Goal: Information Seeking & Learning: Find specific page/section

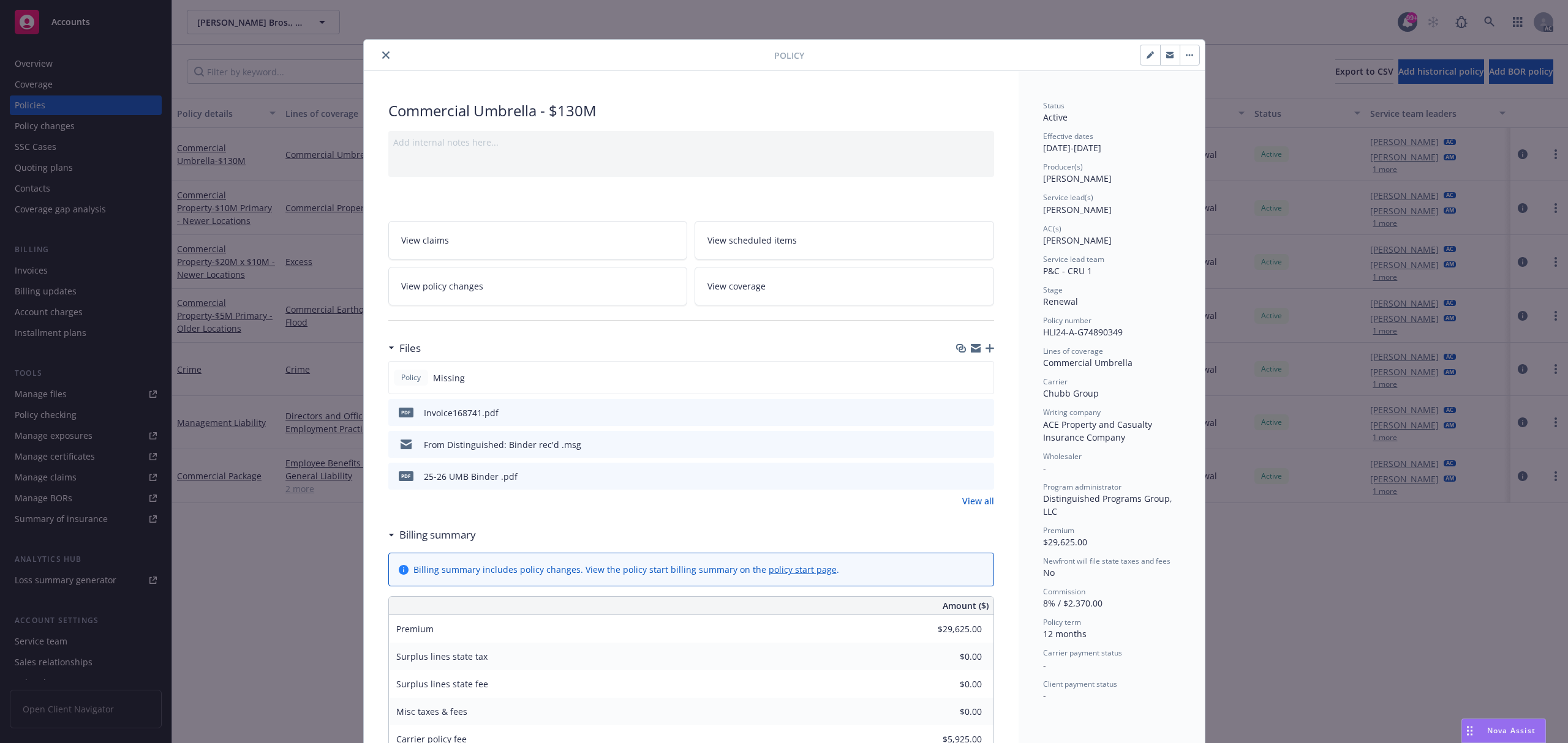
click at [382, 56] on icon "close" at bounding box center [386, 55] width 8 height 8
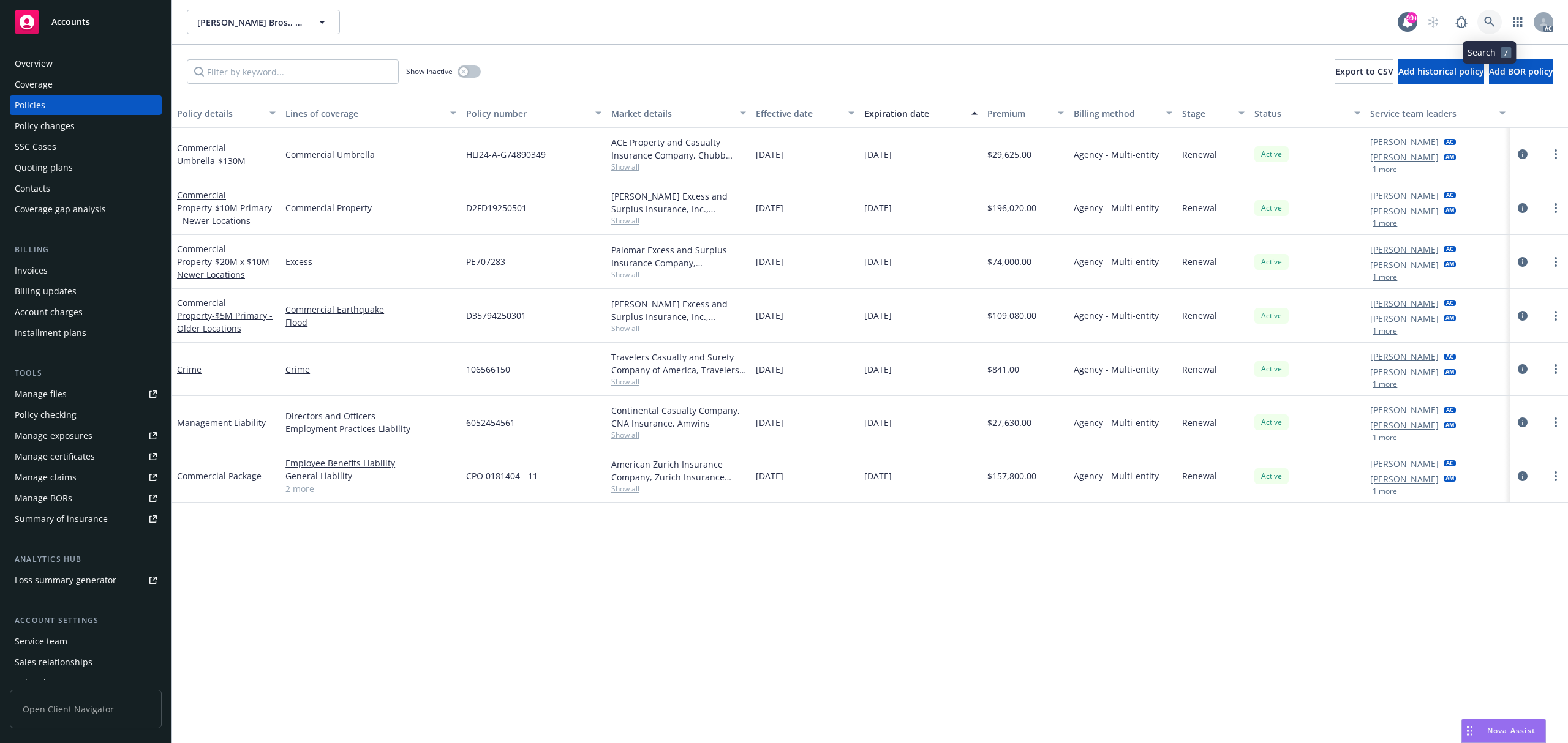
click at [1478, 19] on link at bounding box center [1489, 22] width 25 height 25
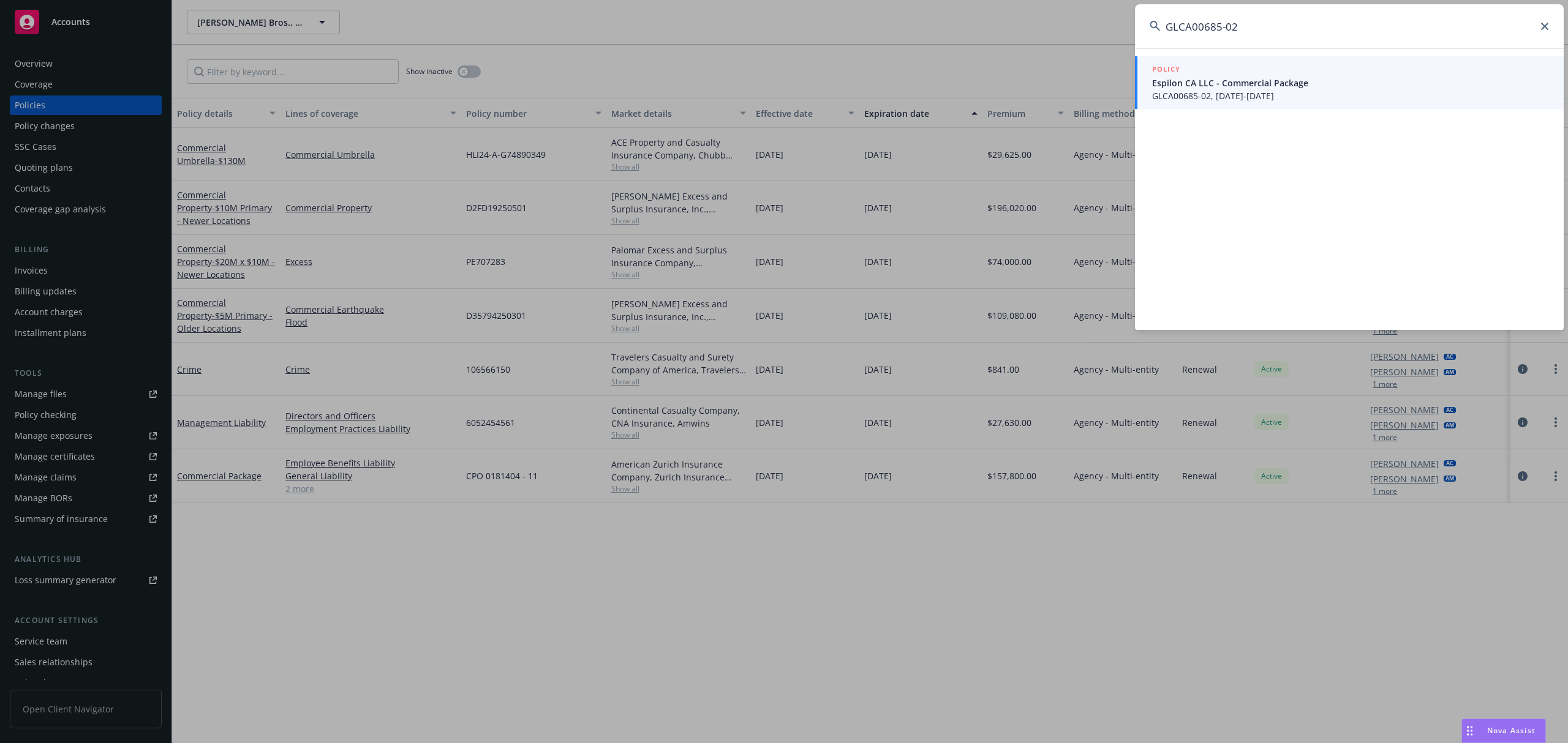
type input "GLCA00685-02"
click at [1368, 97] on span "GLCA00685-02, 08/09/2025-08/09/2026" at bounding box center [1350, 95] width 397 height 13
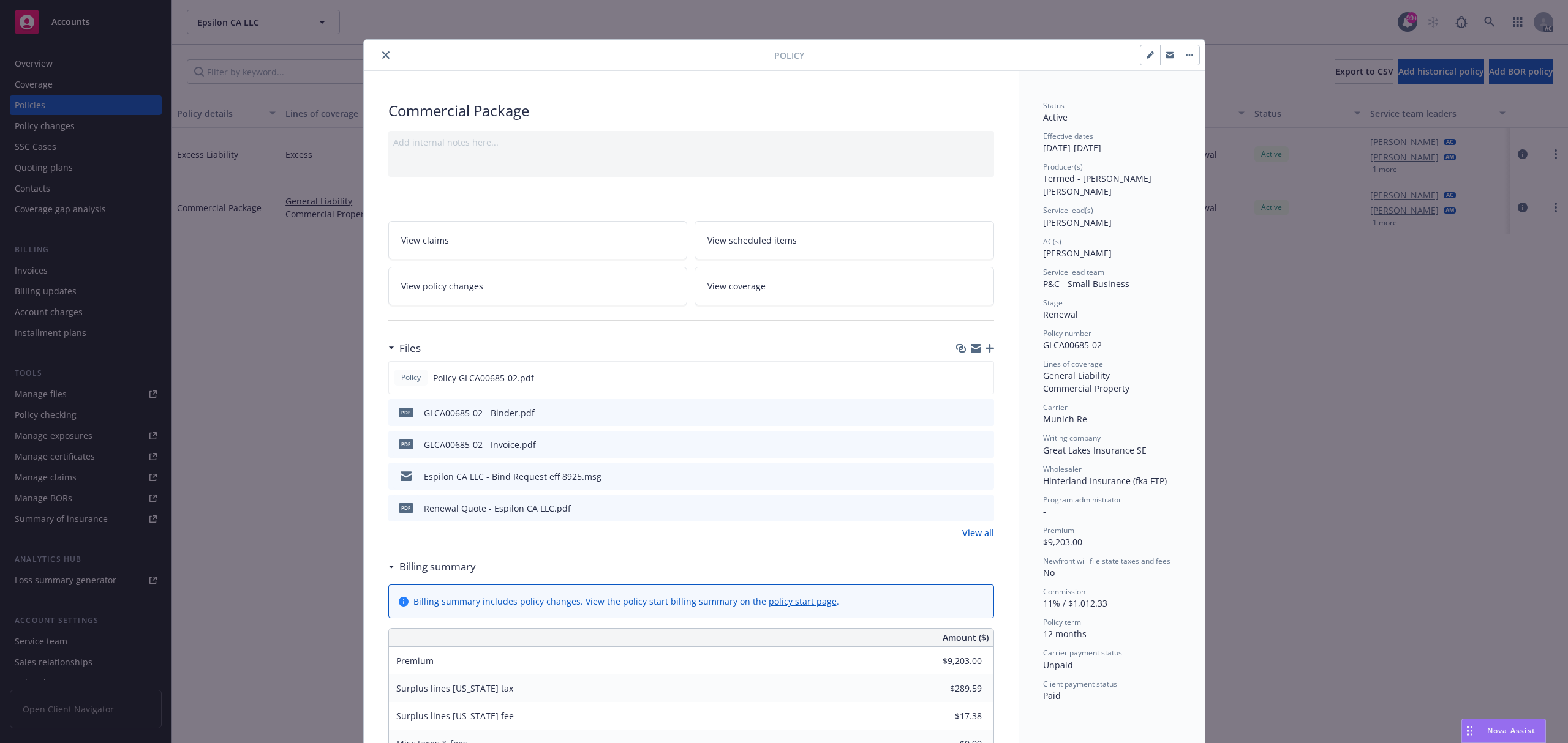
click at [981, 449] on button at bounding box center [983, 444] width 11 height 13
click at [977, 444] on icon "preview file" at bounding box center [982, 444] width 11 height 8
click at [382, 58] on icon "close" at bounding box center [386, 55] width 8 height 8
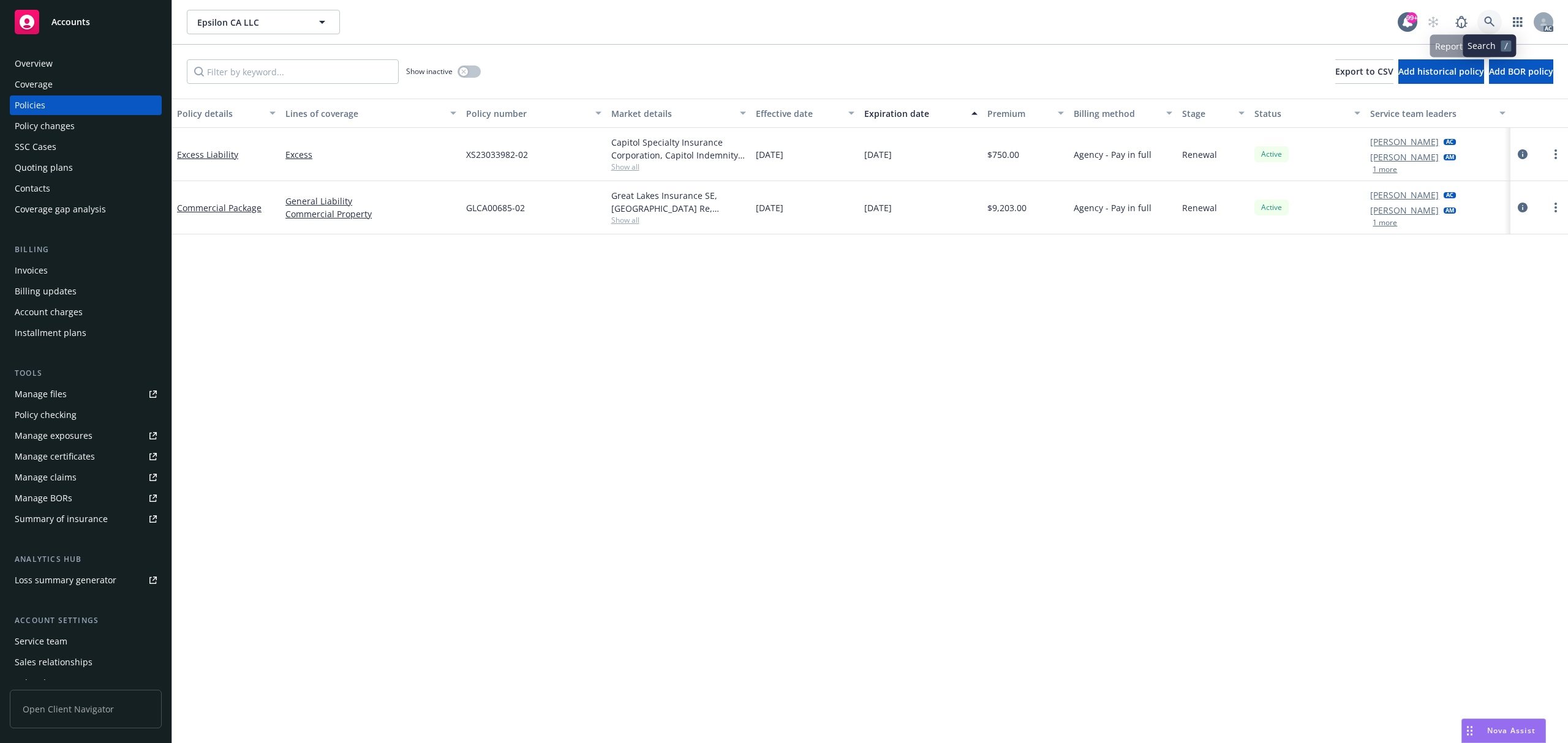
click at [1496, 15] on link at bounding box center [1489, 22] width 25 height 25
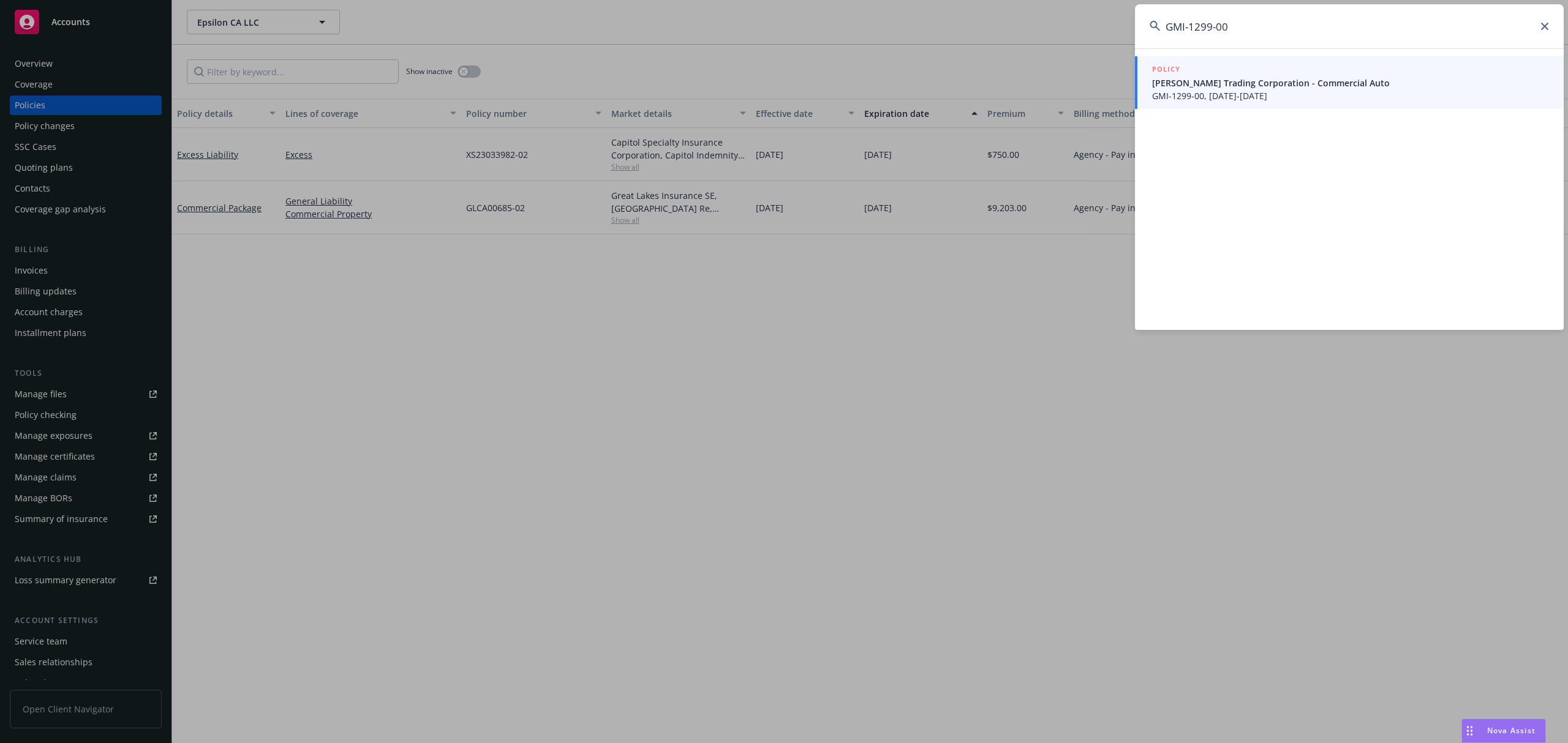
type input "GMI-1299-00"
click at [1262, 96] on span "GMI-1299-00, 05/17/2025-05/17/2026" at bounding box center [1350, 95] width 397 height 13
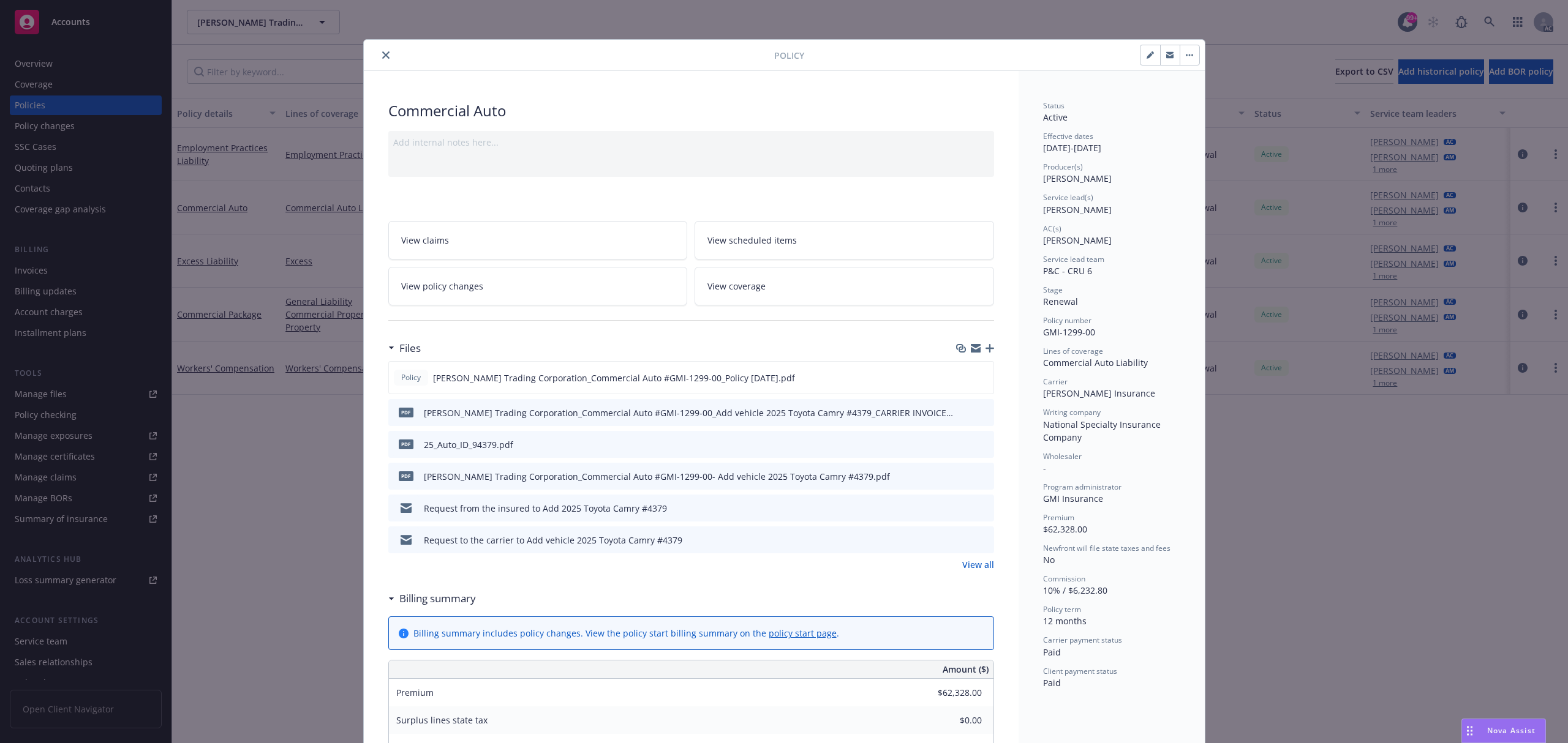
click at [977, 444] on icon "preview file" at bounding box center [982, 444] width 11 height 8
drag, startPoint x: 972, startPoint y: 556, endPoint x: 972, endPoint y: 568, distance: 12.0
click at [972, 563] on div "Policy Vinh Sanh Trading Corporation_Commercial Auto #GMI-1299-00_Policy 05-17-…" at bounding box center [691, 465] width 606 height 210
click at [972, 568] on link "View all" at bounding box center [978, 565] width 31 height 13
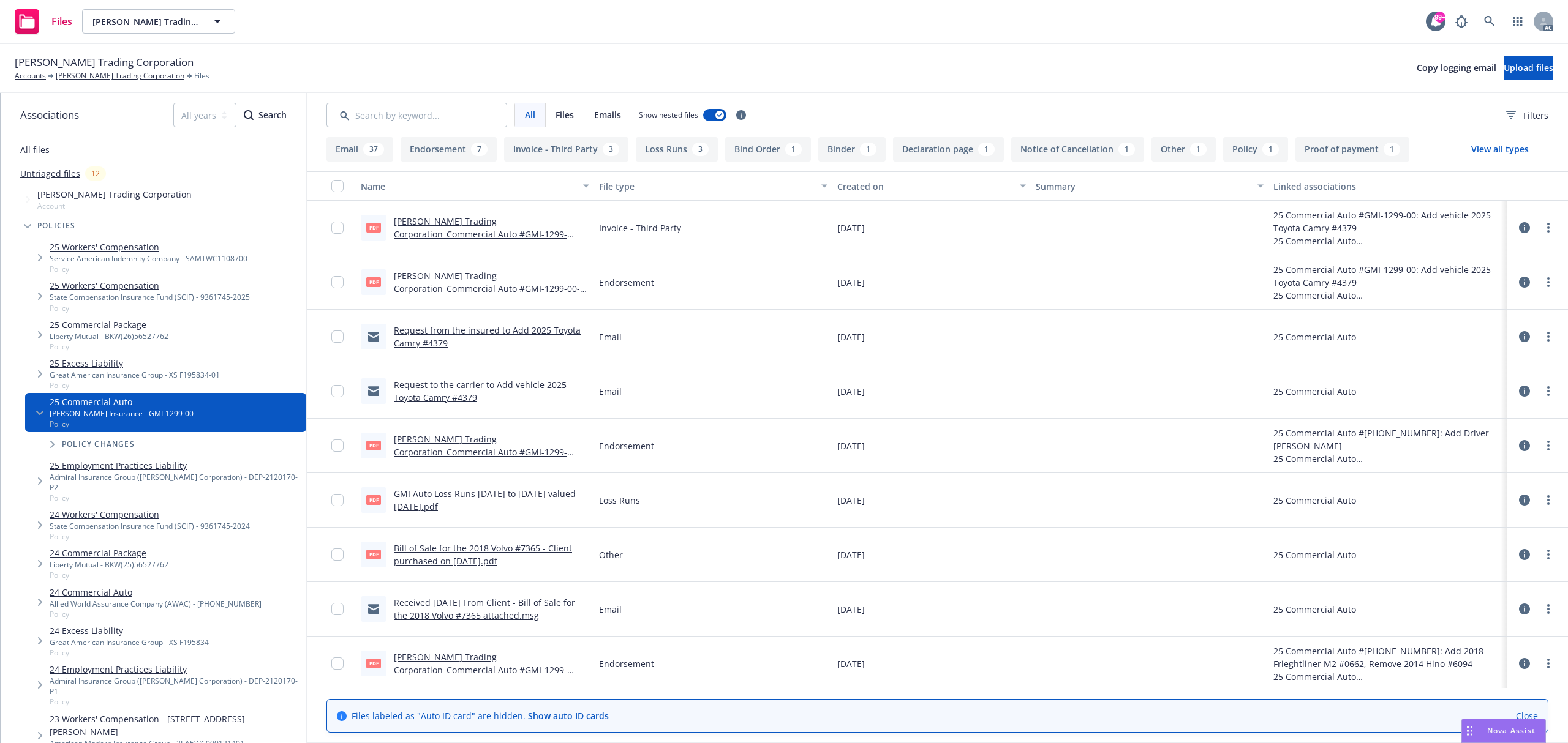
click at [498, 233] on link "[PERSON_NAME] Trading Corporation_Commercial Auto #GMI-1299-00_Add vehicle 2025…" at bounding box center [481, 240] width 173 height 50
click at [1481, 23] on link at bounding box center [1489, 21] width 25 height 25
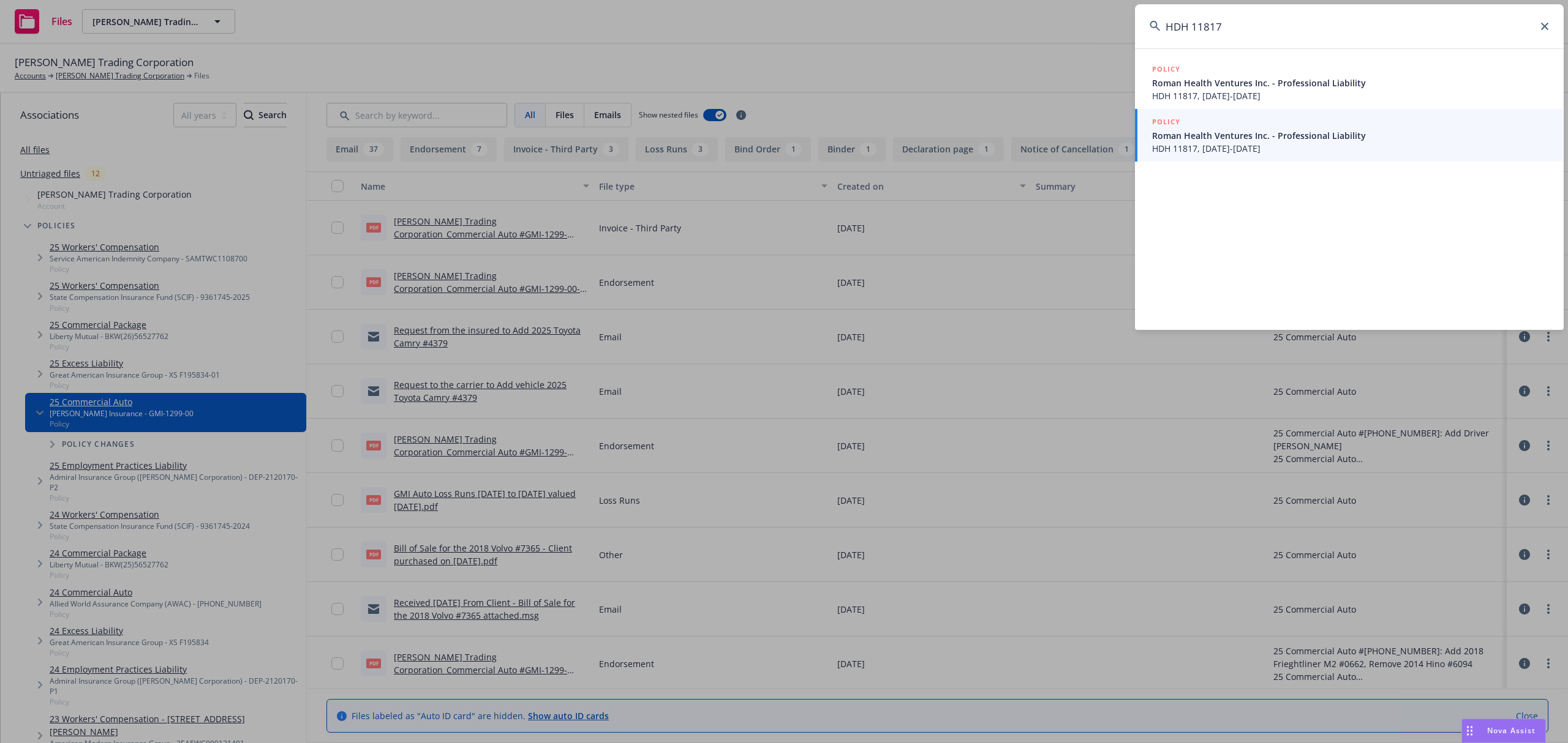
type input "HDH 11817"
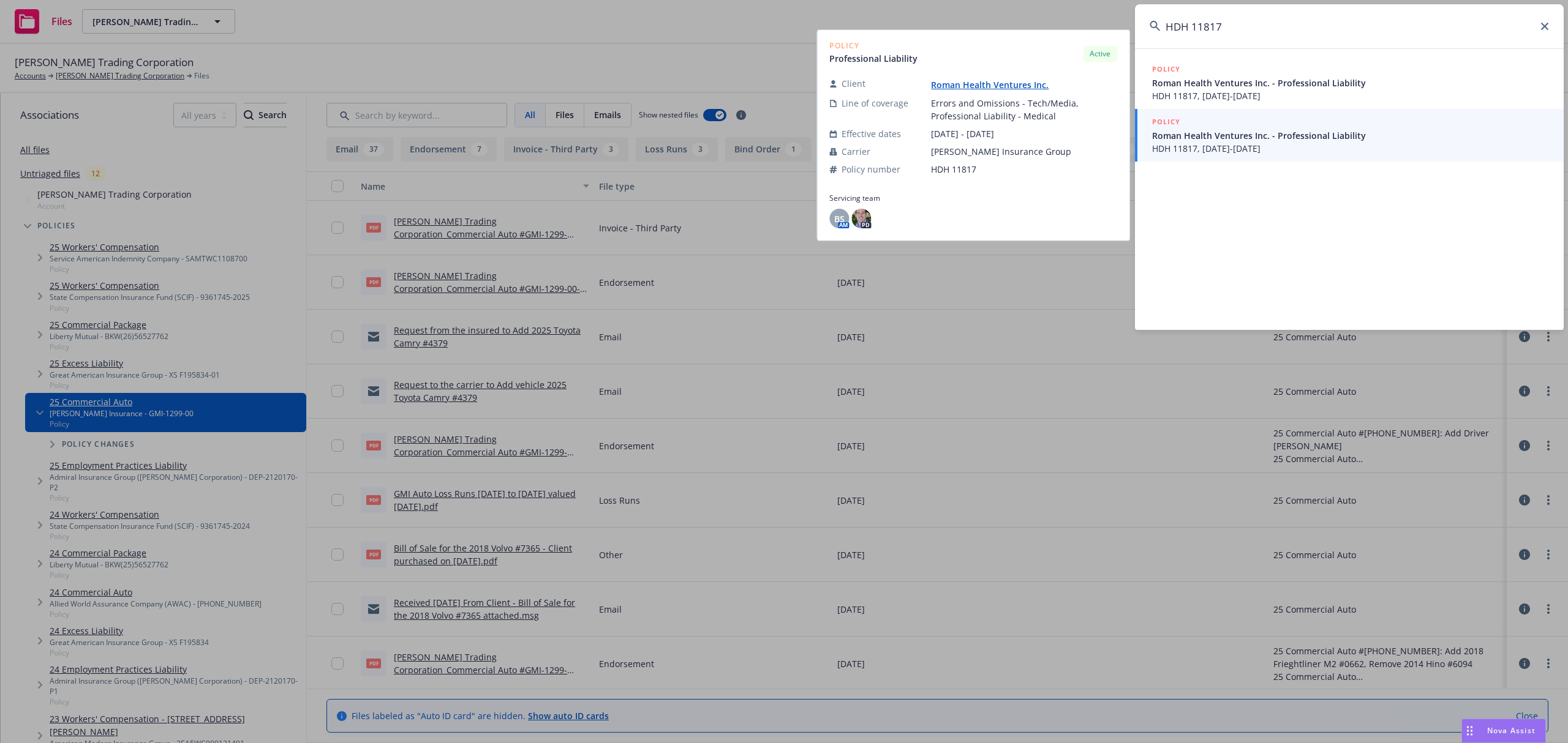
click at [1262, 135] on span "Roman Health Ventures Inc. - Professional Liability" at bounding box center [1350, 135] width 397 height 13
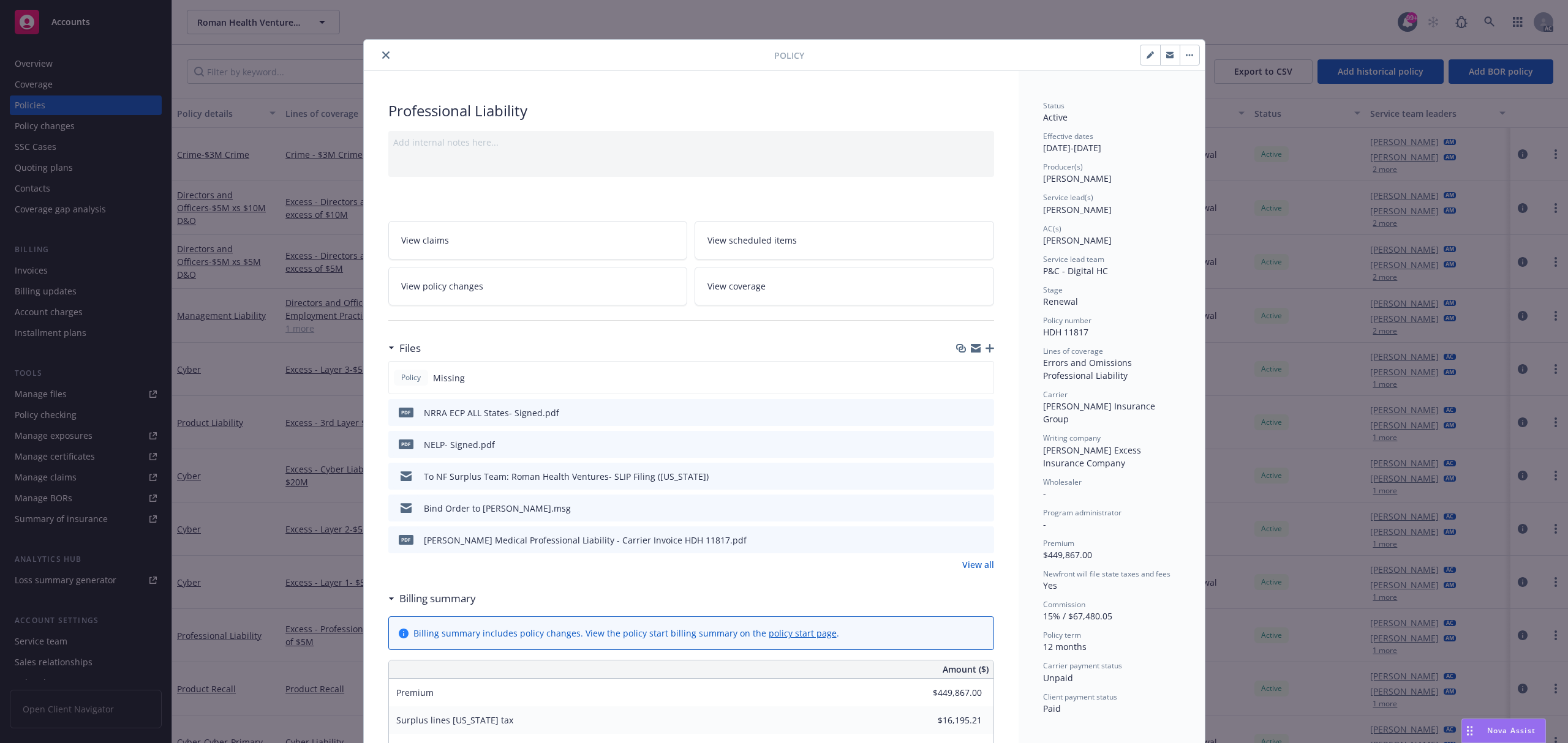
click at [971, 560] on link "View all" at bounding box center [978, 565] width 31 height 13
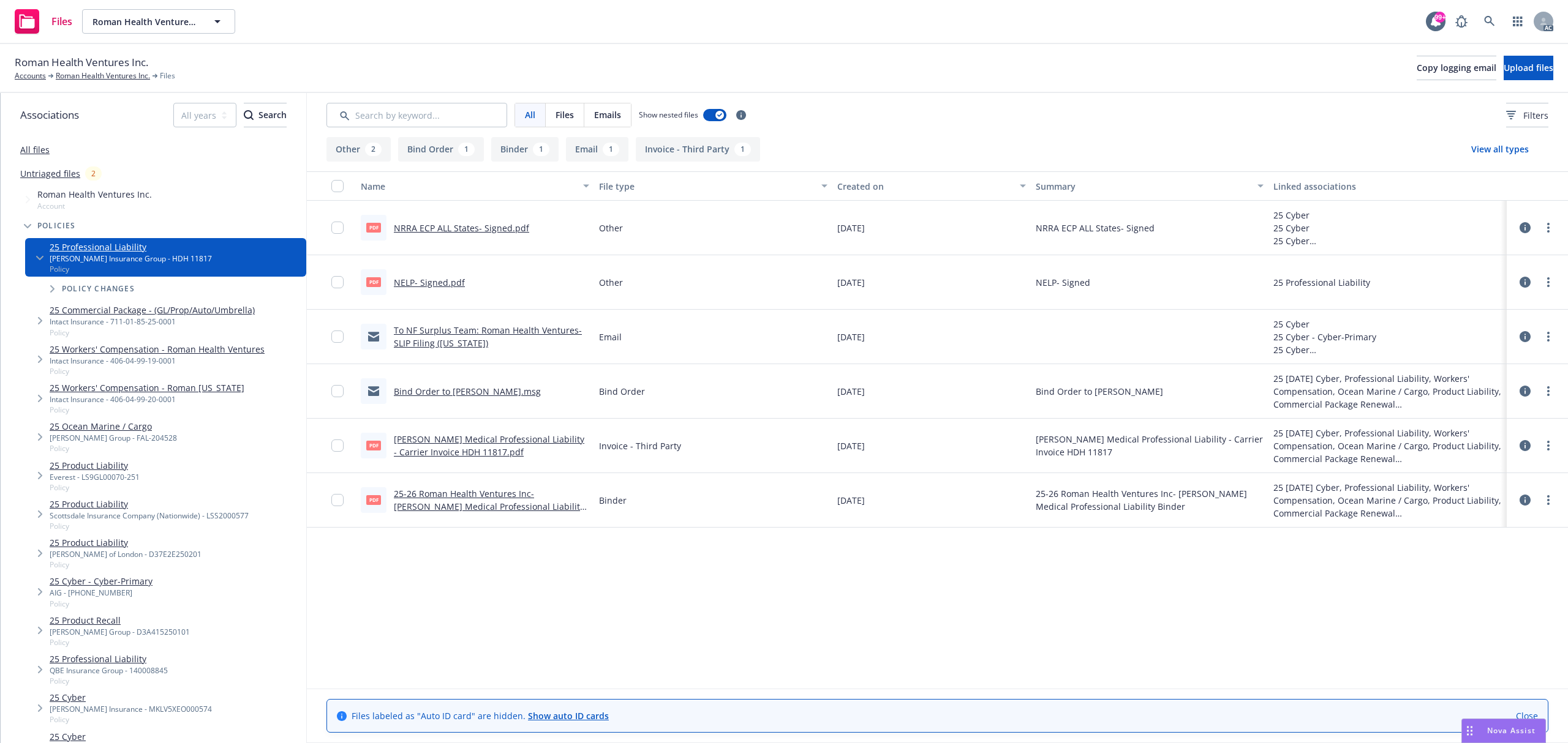
click at [481, 444] on link "Hudson Medical Professional Liability - Carrier Invoice HDH 11817.pdf" at bounding box center [489, 445] width 190 height 25
click at [1487, 20] on icon at bounding box center [1489, 21] width 11 height 11
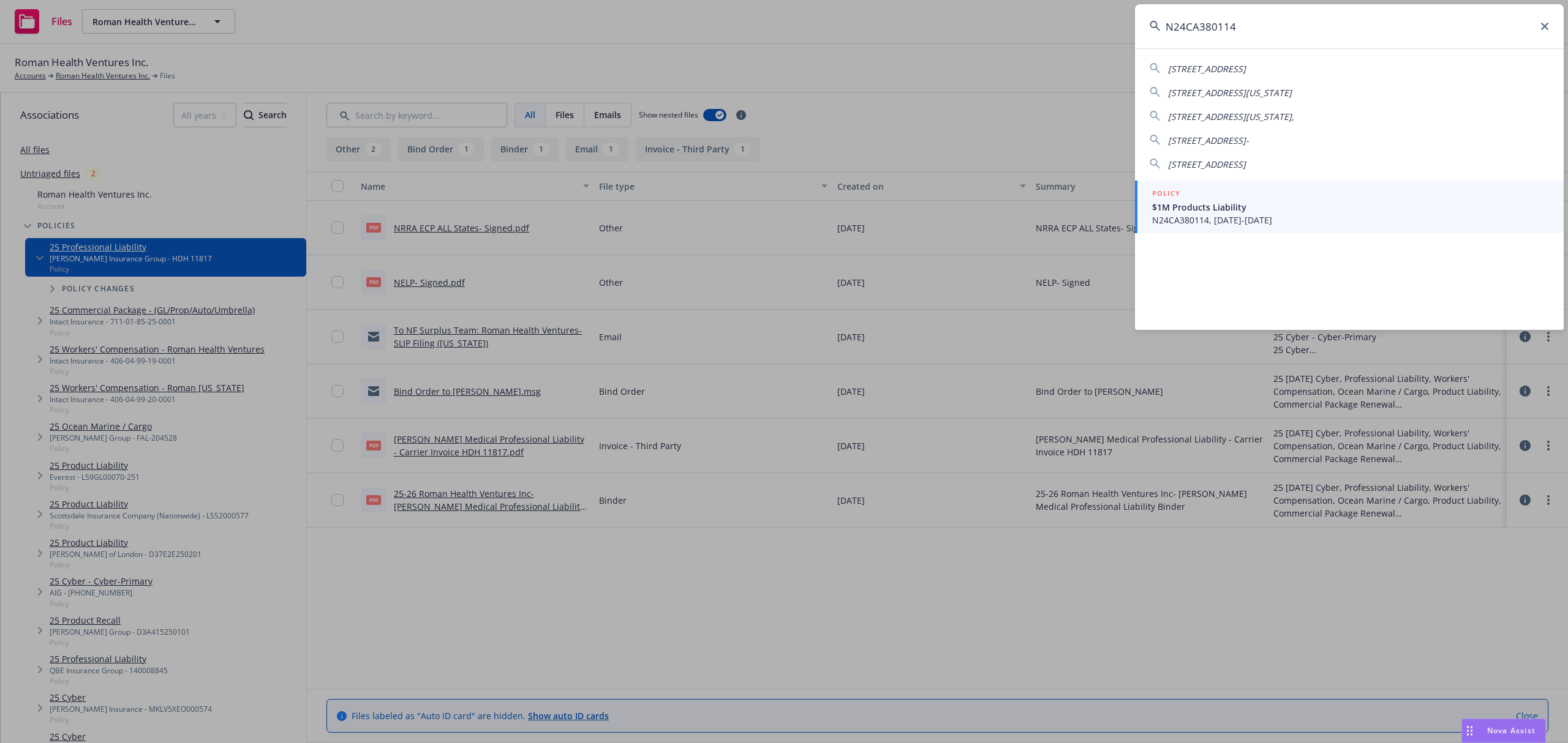
type input "N24CA380114"
click at [1364, 226] on span "N24CA380114, 08/27/2024-11/27/2025" at bounding box center [1350, 220] width 397 height 13
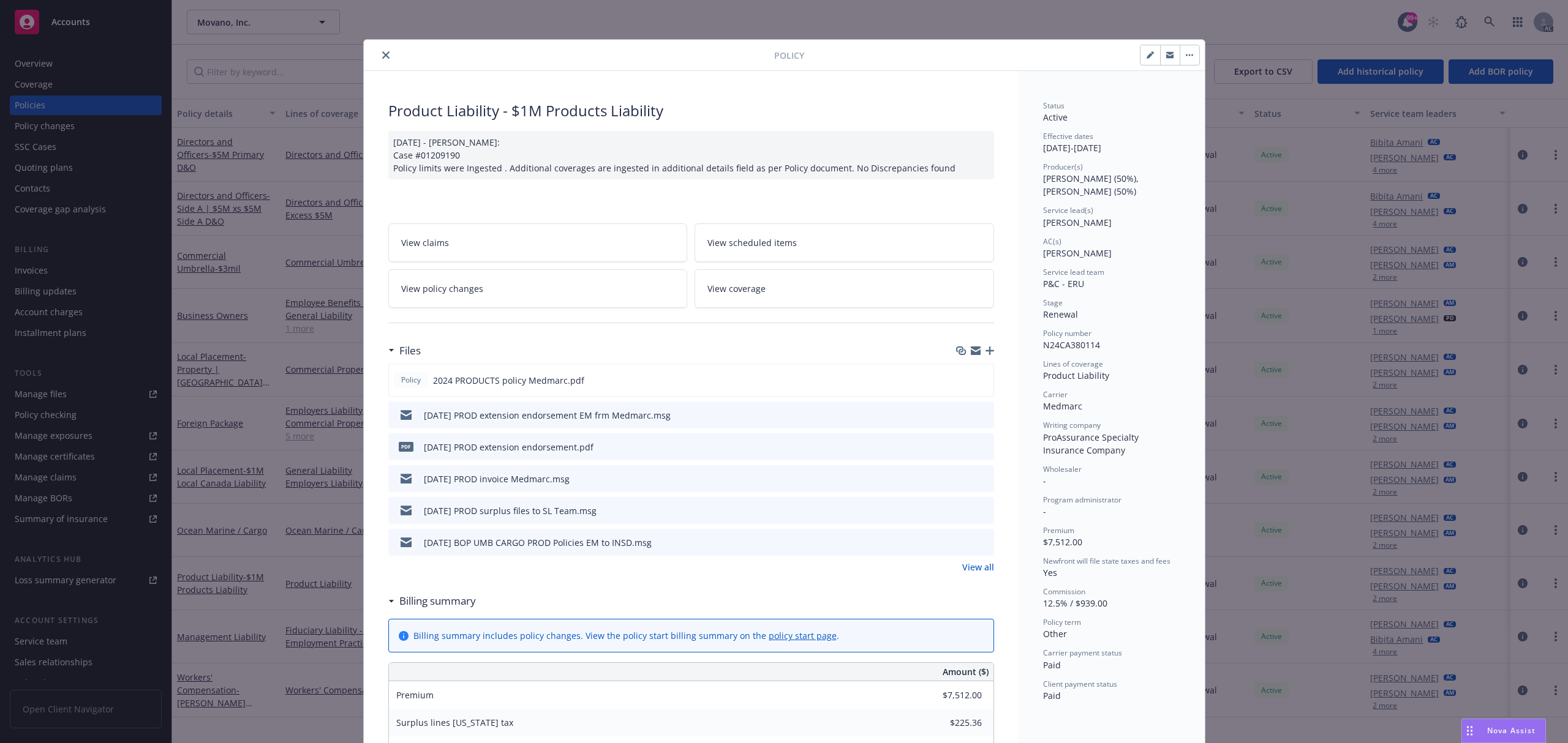
click at [381, 50] on button "close" at bounding box center [386, 54] width 14 height 14
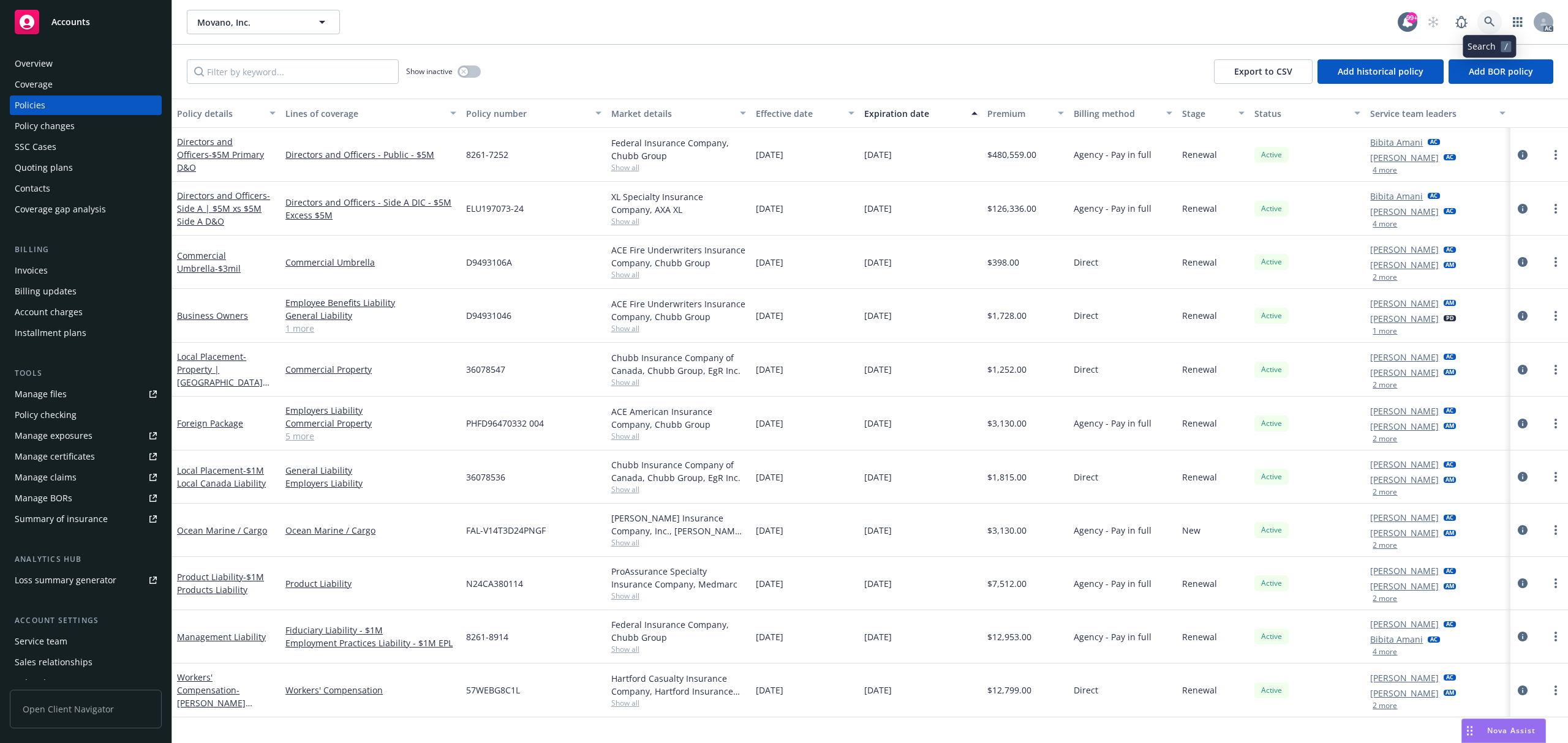
click at [1487, 28] on link at bounding box center [1489, 22] width 25 height 25
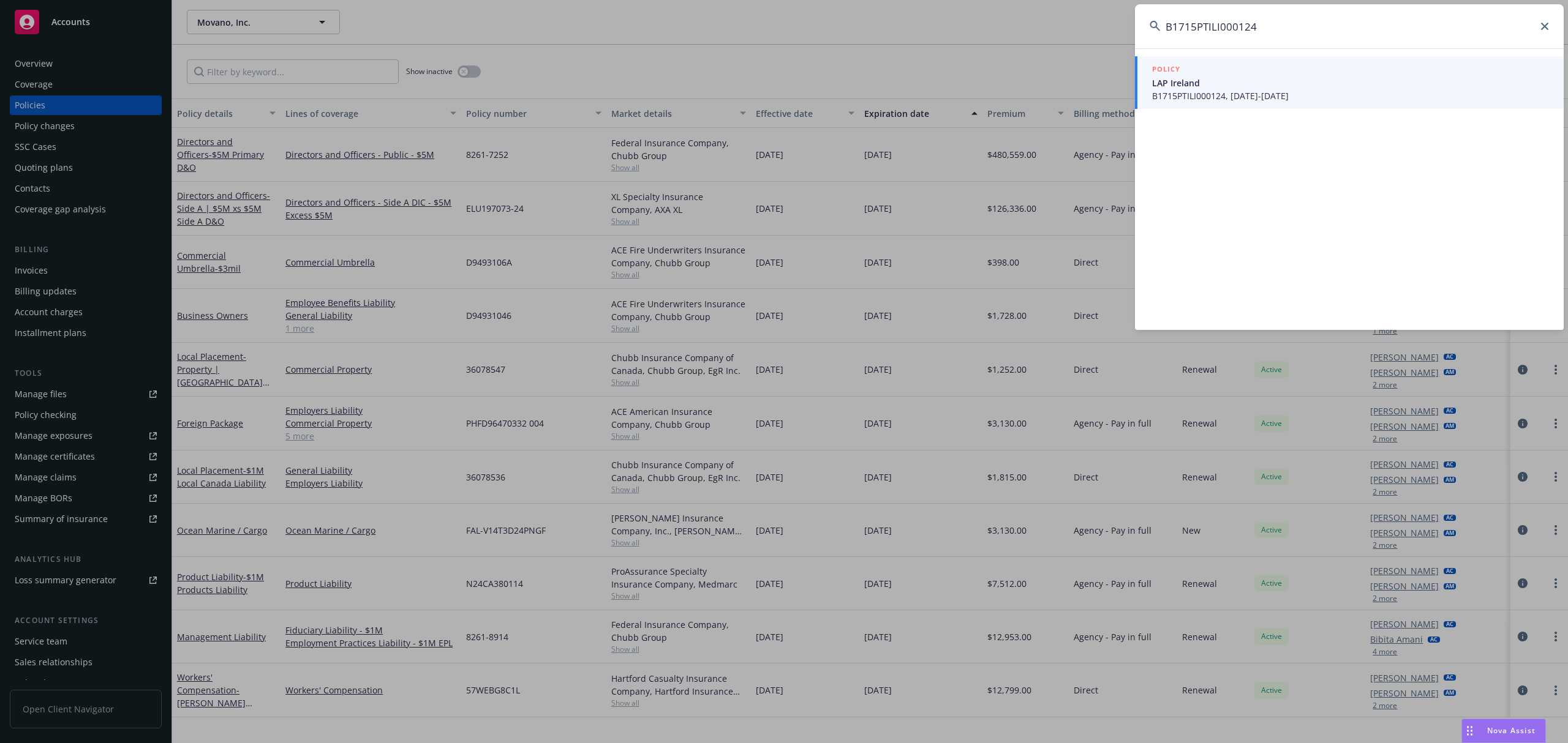
type input "B1715PTILI000124"
click at [1208, 93] on span "B1715PTILI000124, [DATE]-[DATE]" at bounding box center [1350, 95] width 397 height 13
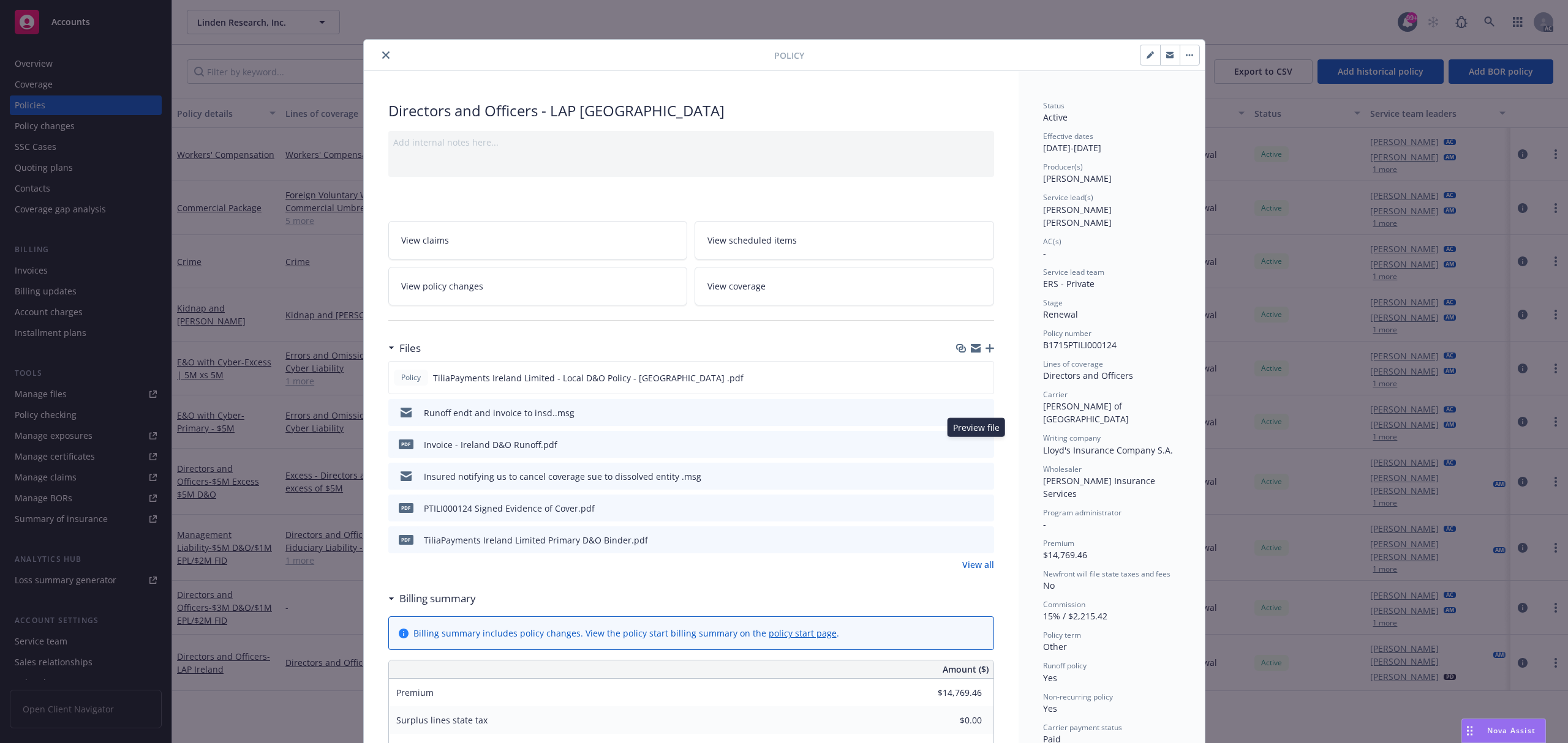
click at [977, 444] on icon "preview file" at bounding box center [982, 444] width 11 height 8
click at [383, 52] on button "close" at bounding box center [386, 54] width 14 height 14
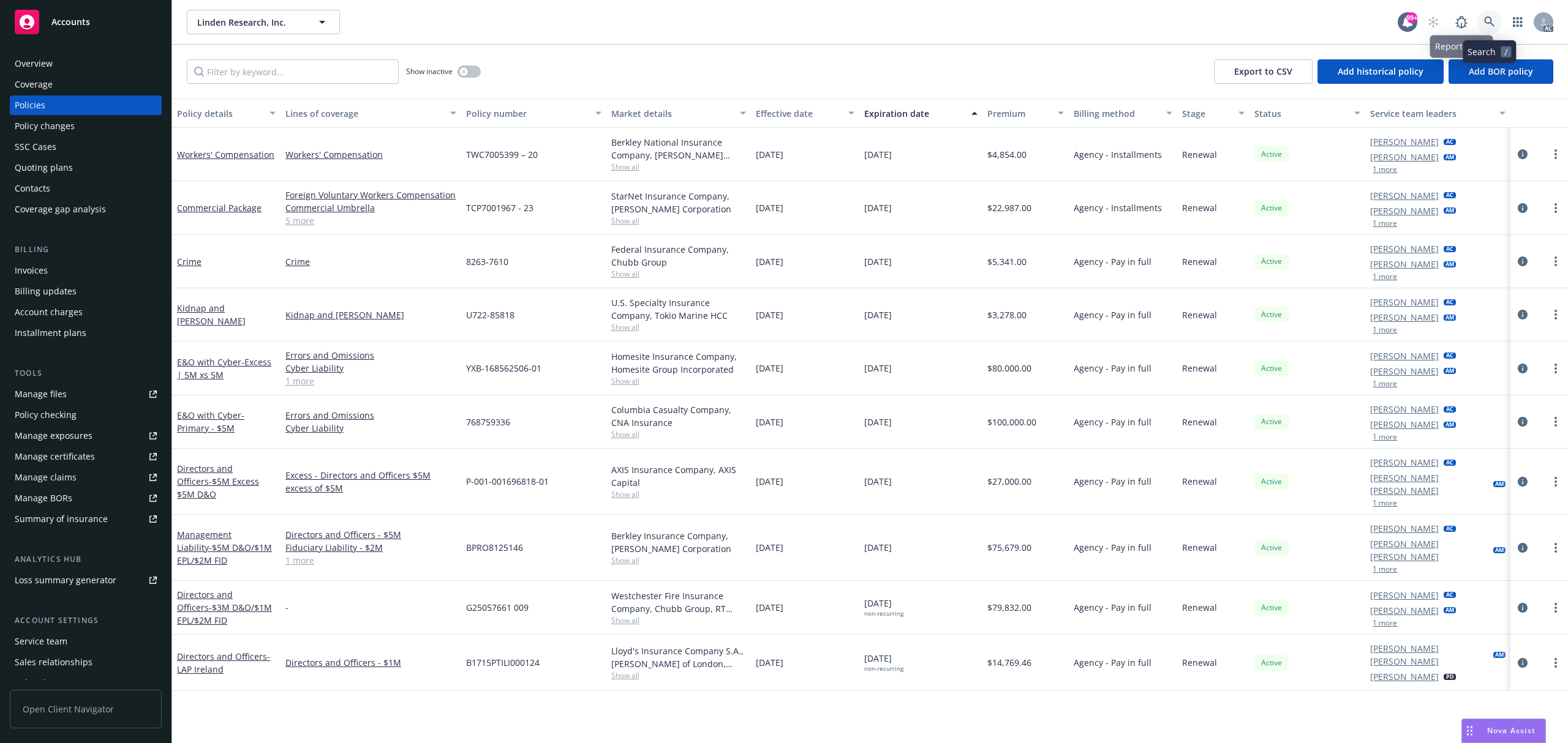
click at [1487, 17] on icon at bounding box center [1489, 21] width 10 height 10
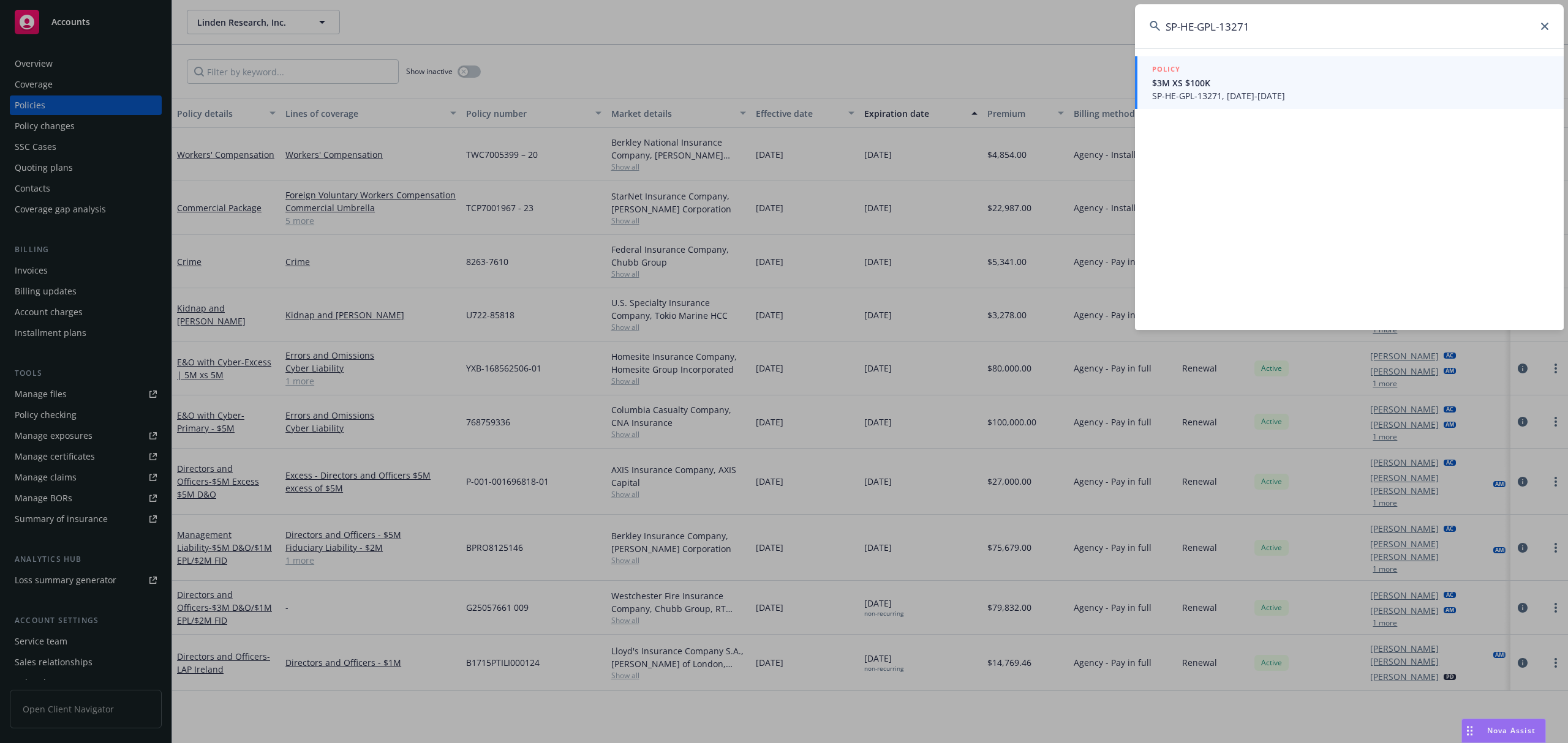
type input "SP-HE-GPL-13271"
click at [1324, 99] on span "SP-HE-GPL-13271, [DATE]-[DATE]" at bounding box center [1350, 95] width 397 height 13
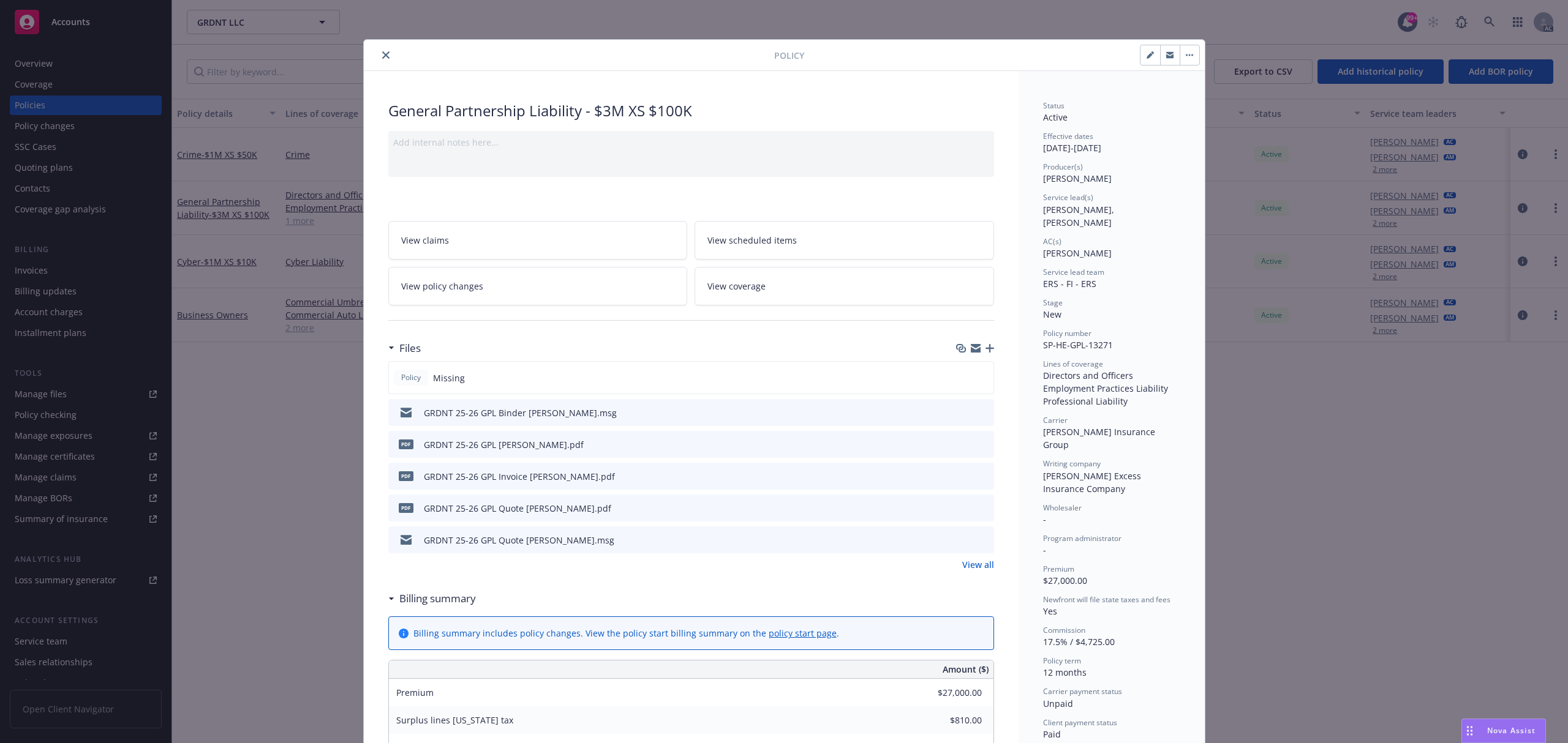
click at [977, 476] on icon "preview file" at bounding box center [982, 476] width 11 height 8
click at [383, 59] on button "close" at bounding box center [386, 54] width 14 height 14
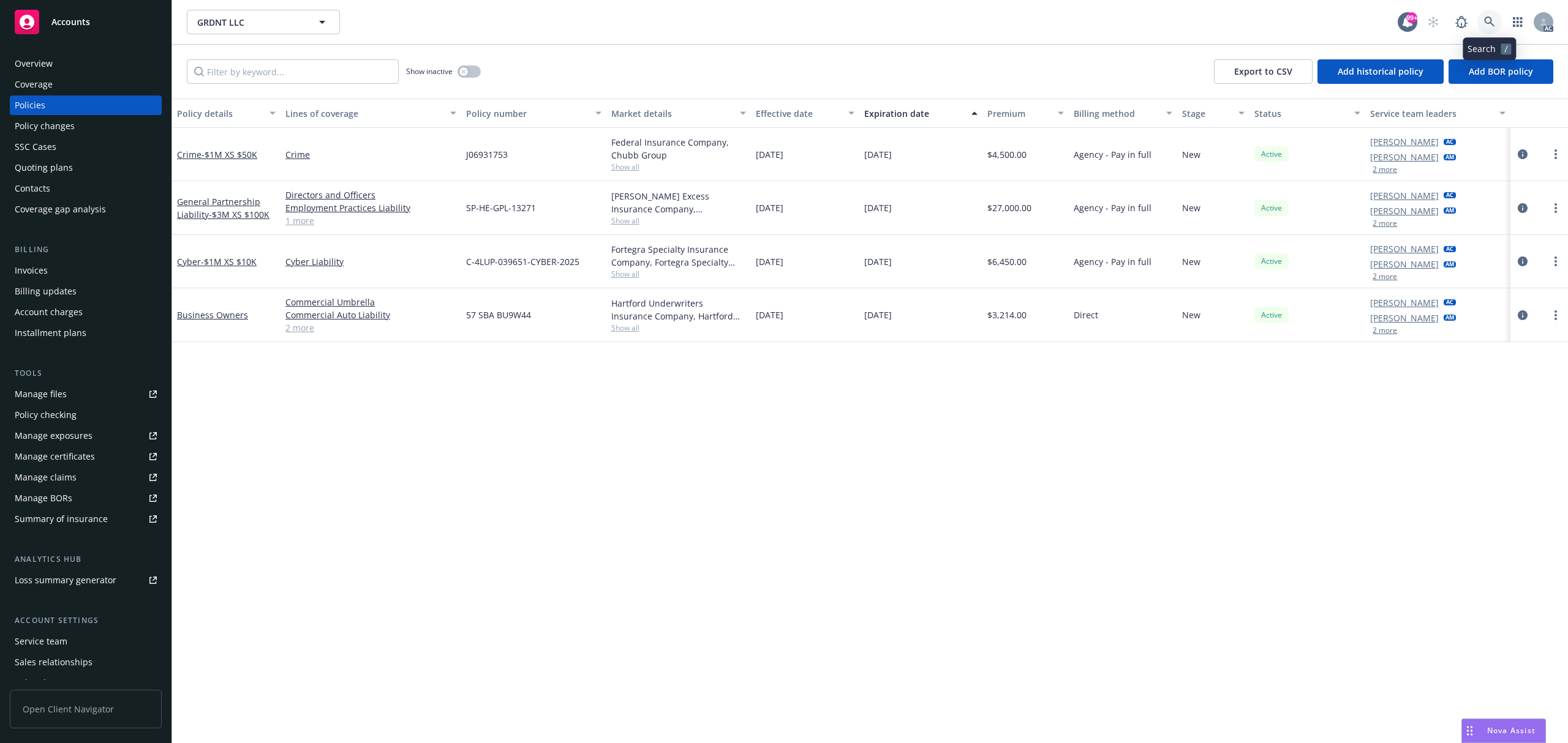
click at [1487, 11] on link at bounding box center [1489, 22] width 25 height 25
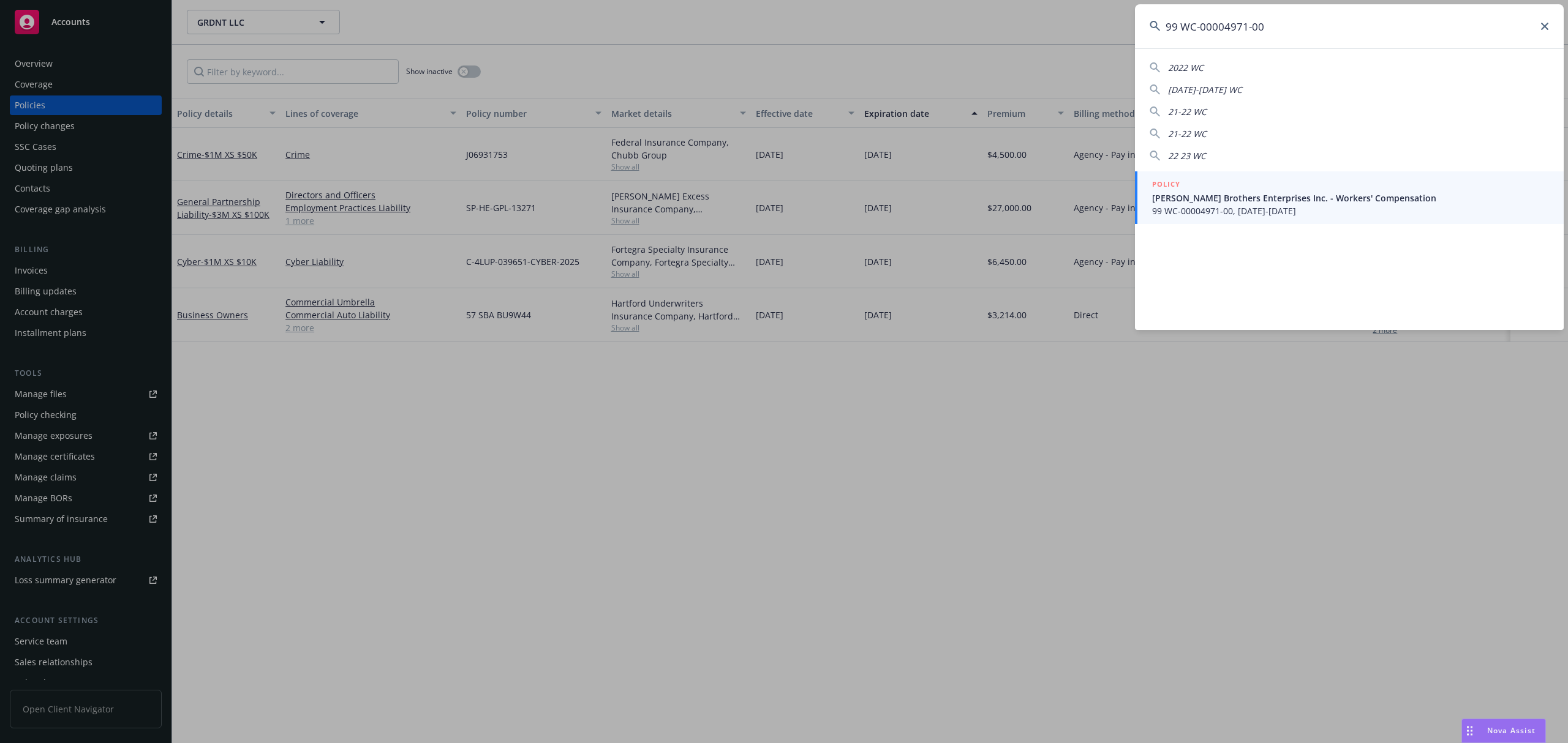
type input "99 WC-00004971-00"
click at [1306, 211] on span "99 WC-00004971-00, [DATE]-[DATE]" at bounding box center [1350, 211] width 397 height 13
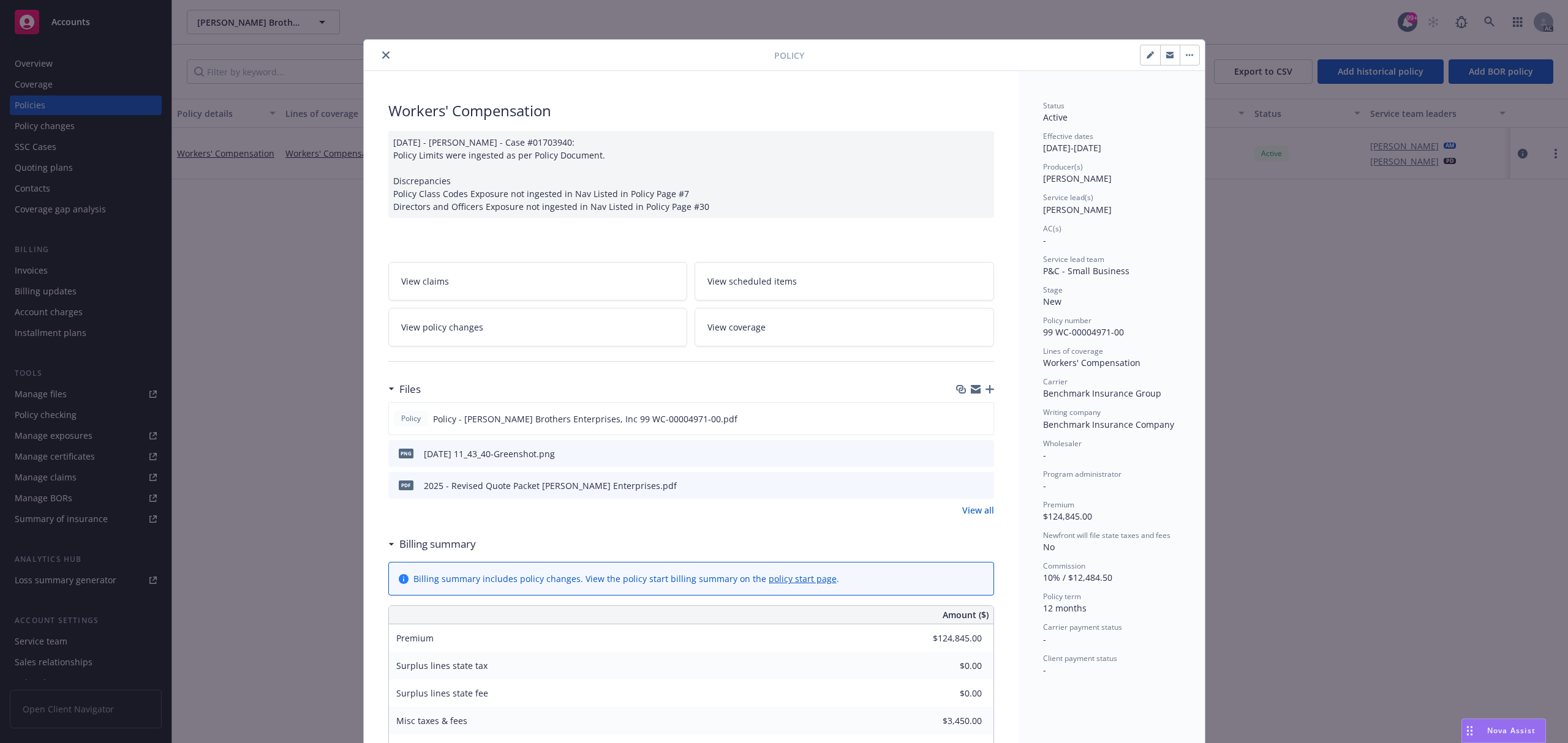
click at [1311, 260] on div "Policy Workers' Compensation [DATE] - [PERSON_NAME] - Case #01703940: Policy Li…" at bounding box center [784, 371] width 1568 height 743
drag, startPoint x: 383, startPoint y: 55, endPoint x: 560, endPoint y: 54, distance: 177.0
click at [383, 54] on button "close" at bounding box center [386, 54] width 14 height 14
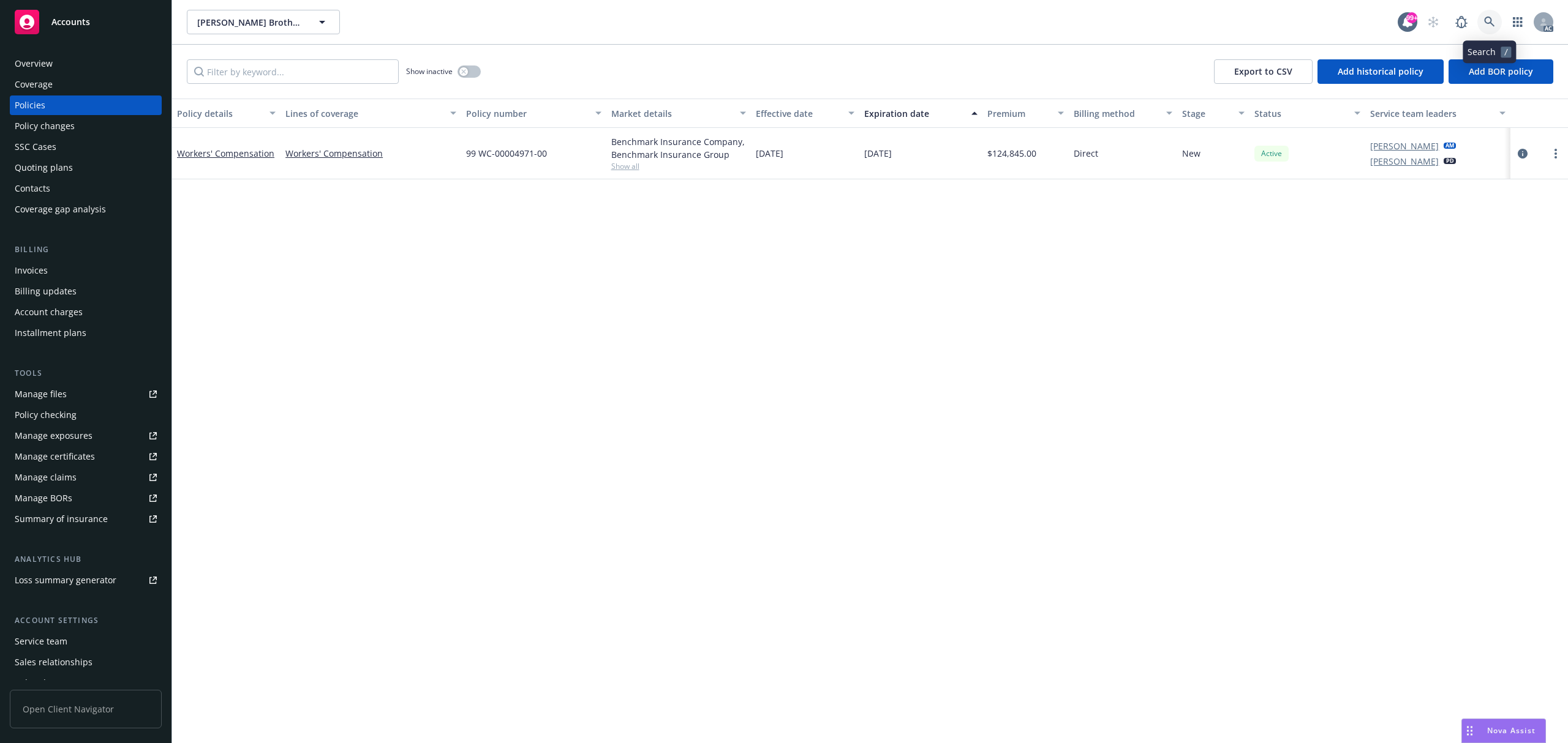
click at [1495, 23] on link at bounding box center [1489, 22] width 25 height 25
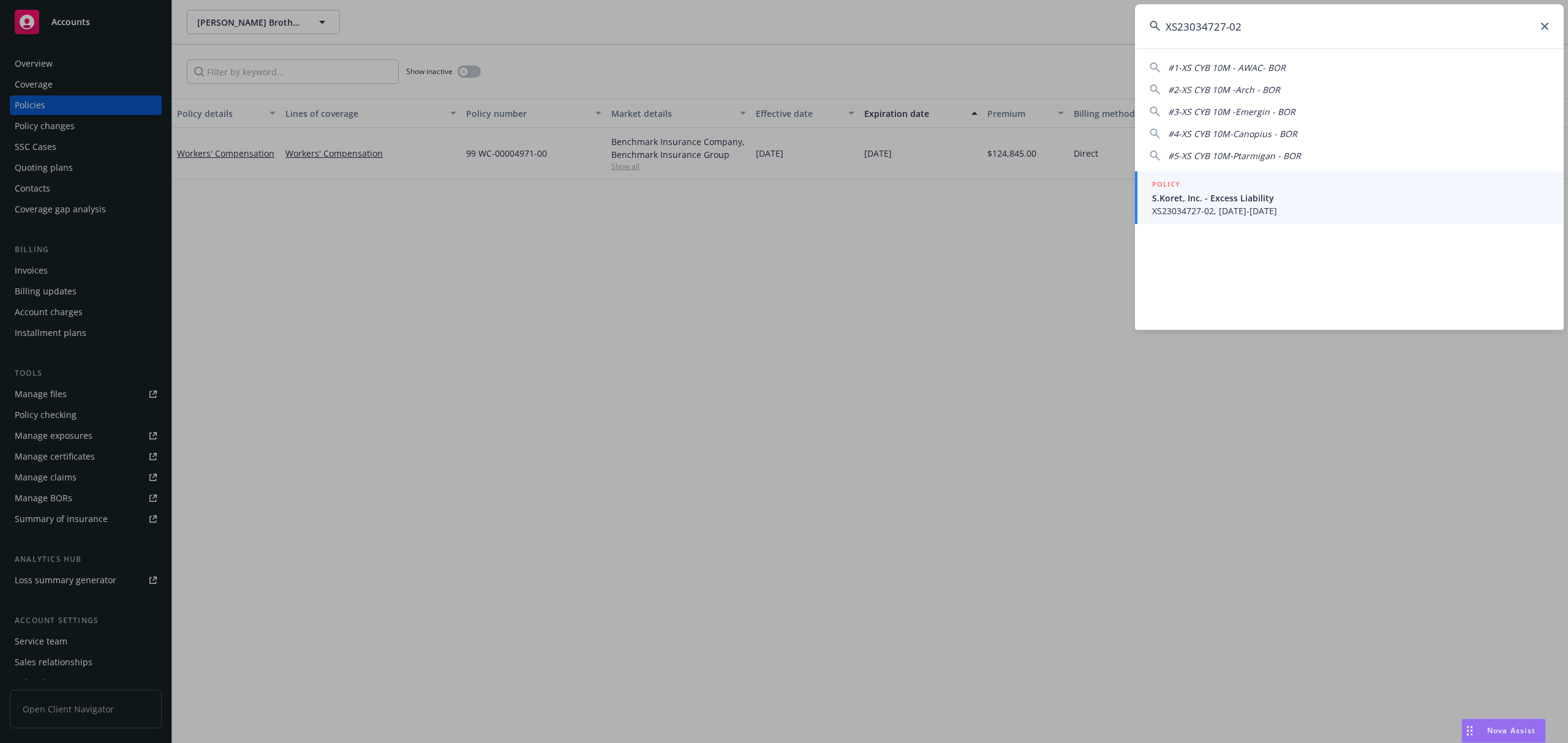
type input "XS23034727-02"
click at [1296, 209] on span "XS23034727-02, [DATE]-[DATE]" at bounding box center [1350, 211] width 397 height 13
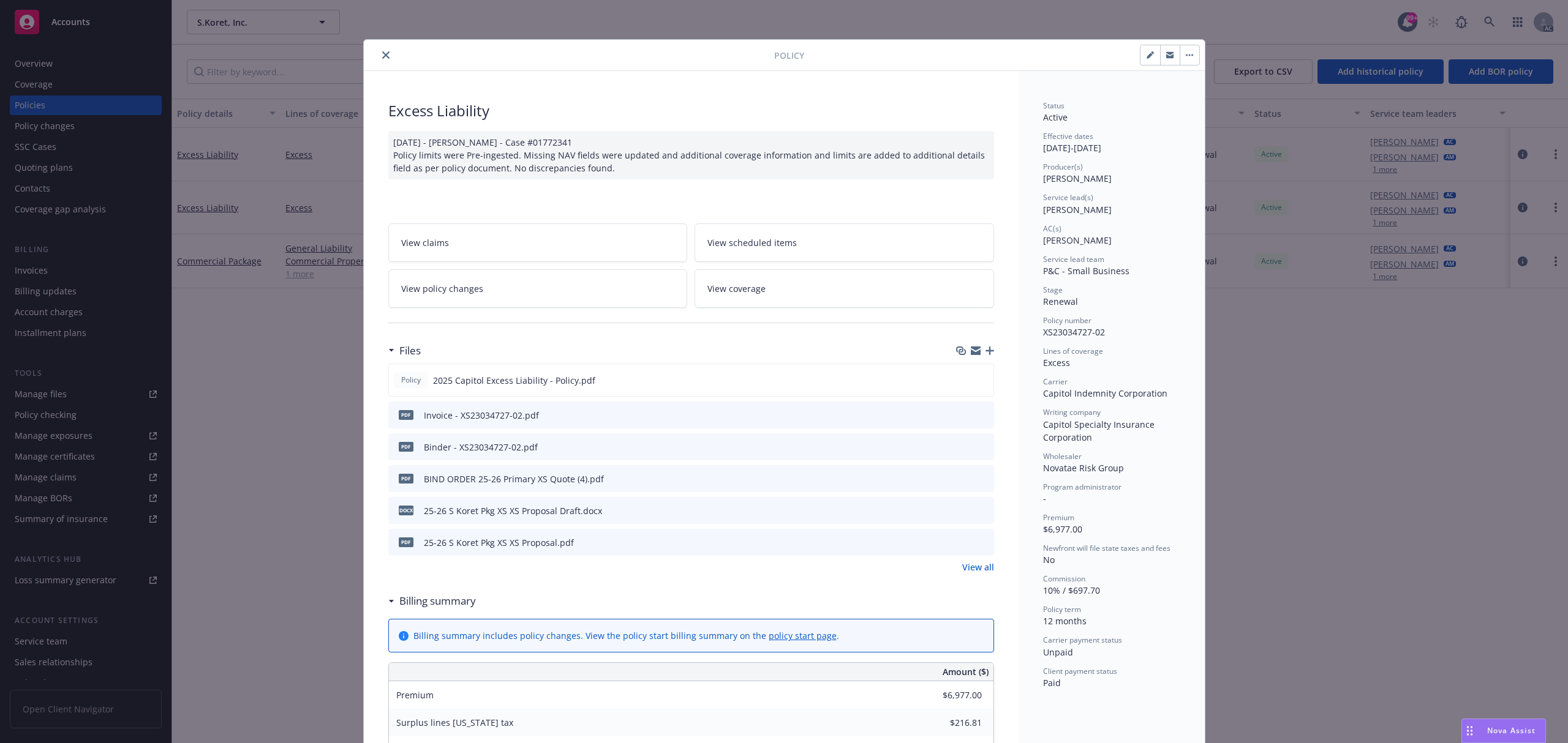
click at [977, 415] on icon "preview file" at bounding box center [982, 414] width 11 height 8
click at [385, 54] on button "close" at bounding box center [386, 54] width 14 height 14
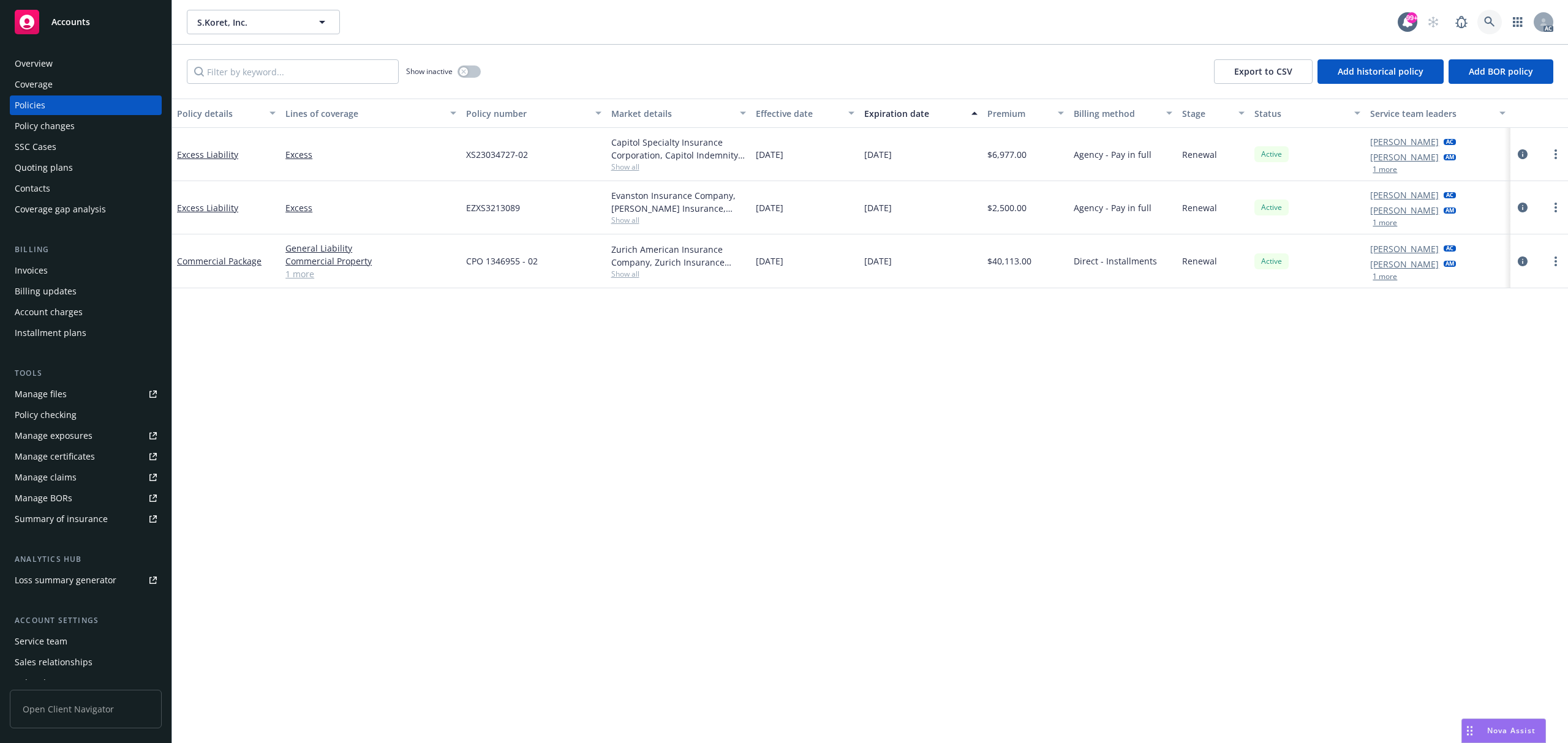
click at [1483, 31] on link at bounding box center [1489, 22] width 25 height 25
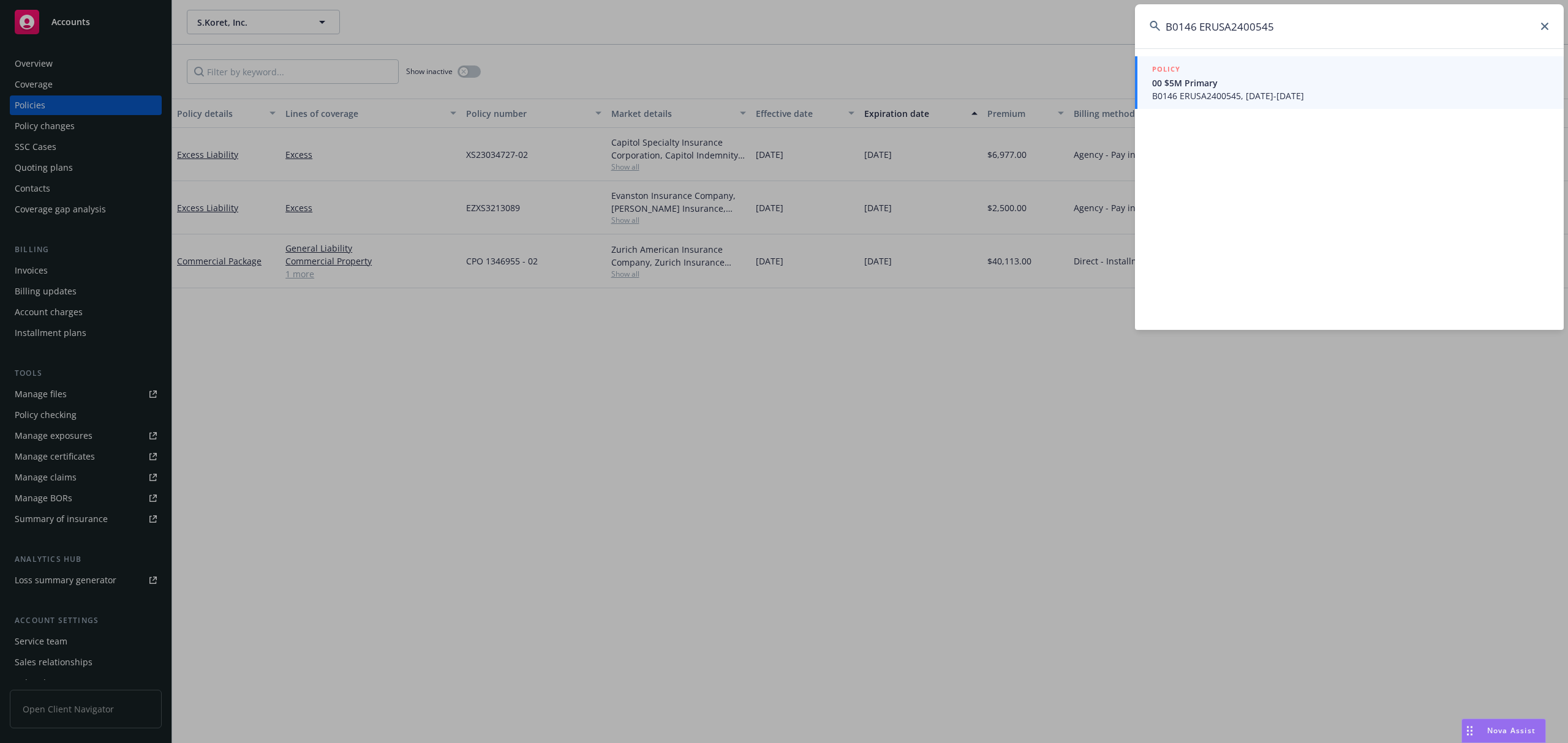
type input "B0146 ERUSA2400545"
click at [1292, 104] on link "POLICY 00 $5M Primary B0146 ERUSA2400545, [DATE]-[DATE]" at bounding box center [1349, 82] width 429 height 53
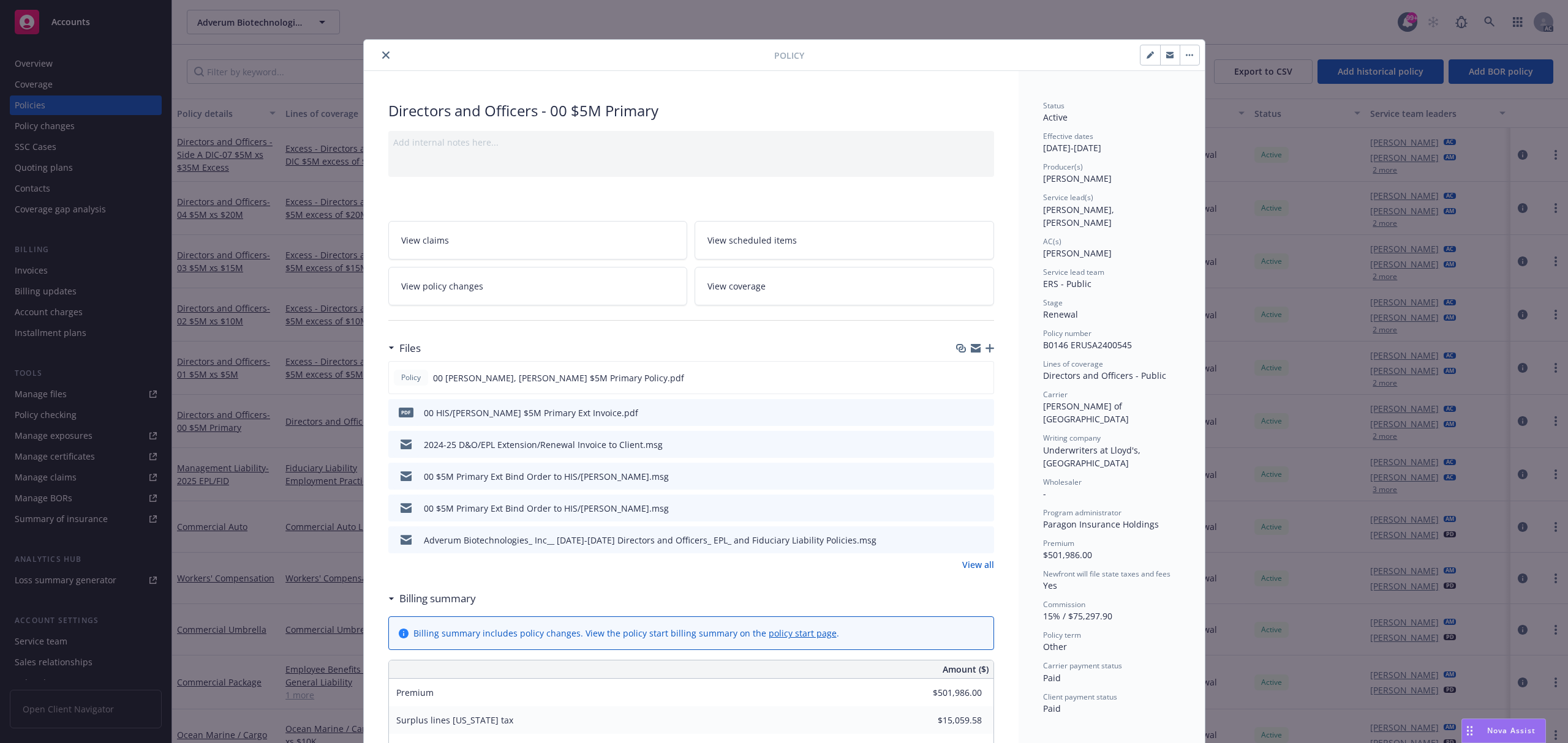
click at [981, 414] on icon "preview file" at bounding box center [982, 412] width 11 height 8
click at [372, 50] on div at bounding box center [571, 54] width 405 height 14
click at [373, 50] on div at bounding box center [571, 54] width 405 height 14
click at [382, 53] on icon "close" at bounding box center [386, 55] width 8 height 8
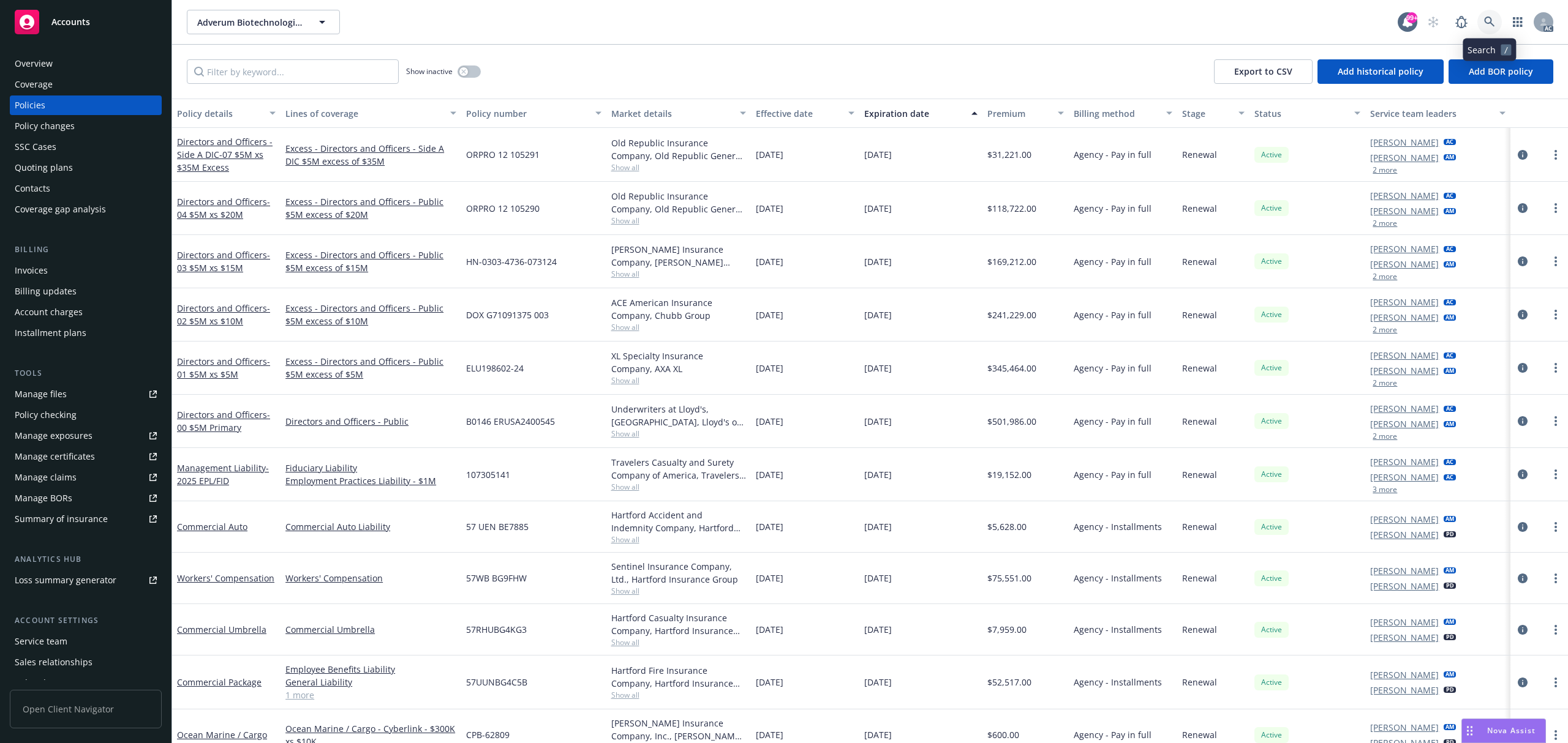
click at [1492, 15] on link at bounding box center [1489, 22] width 25 height 25
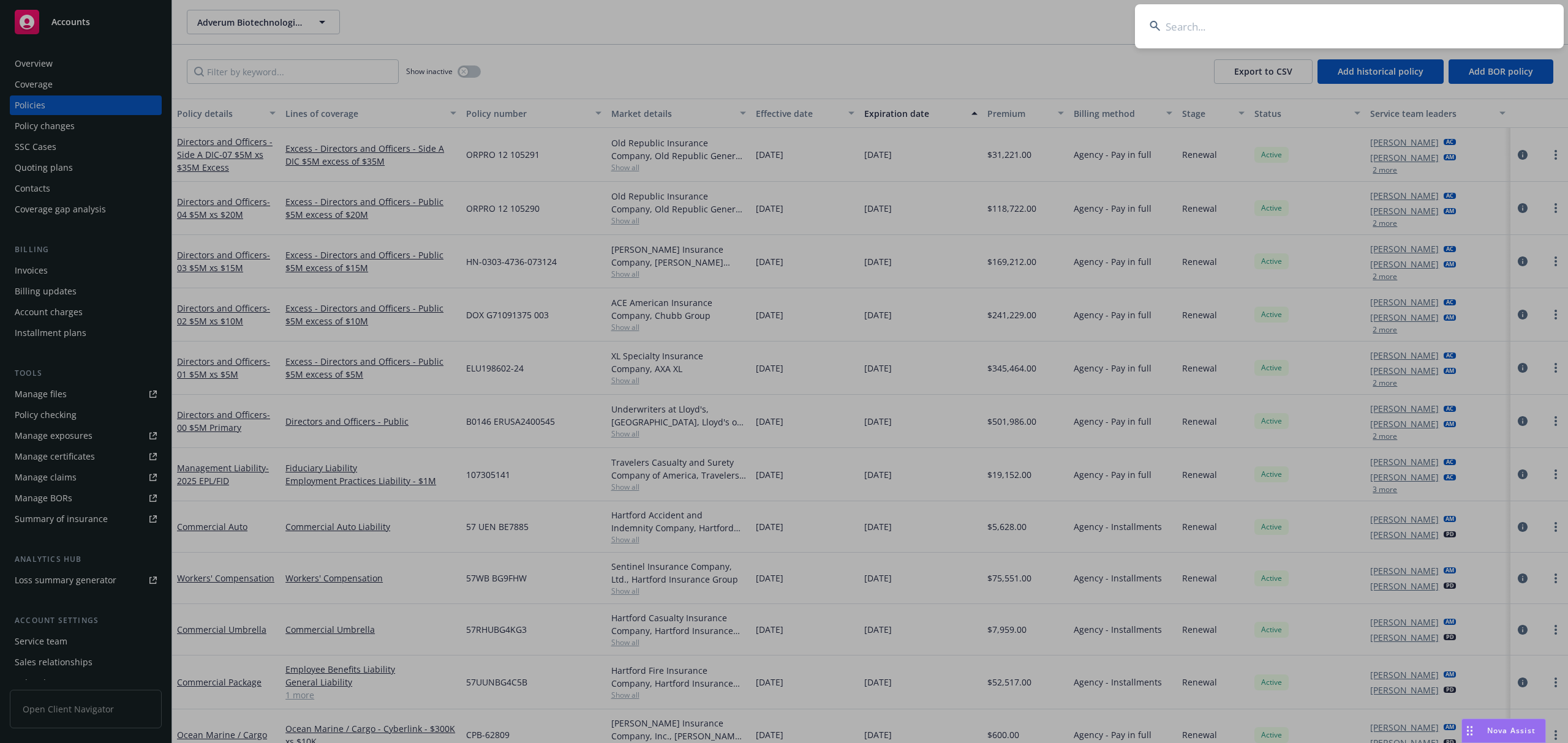
type input "25C001EK8"
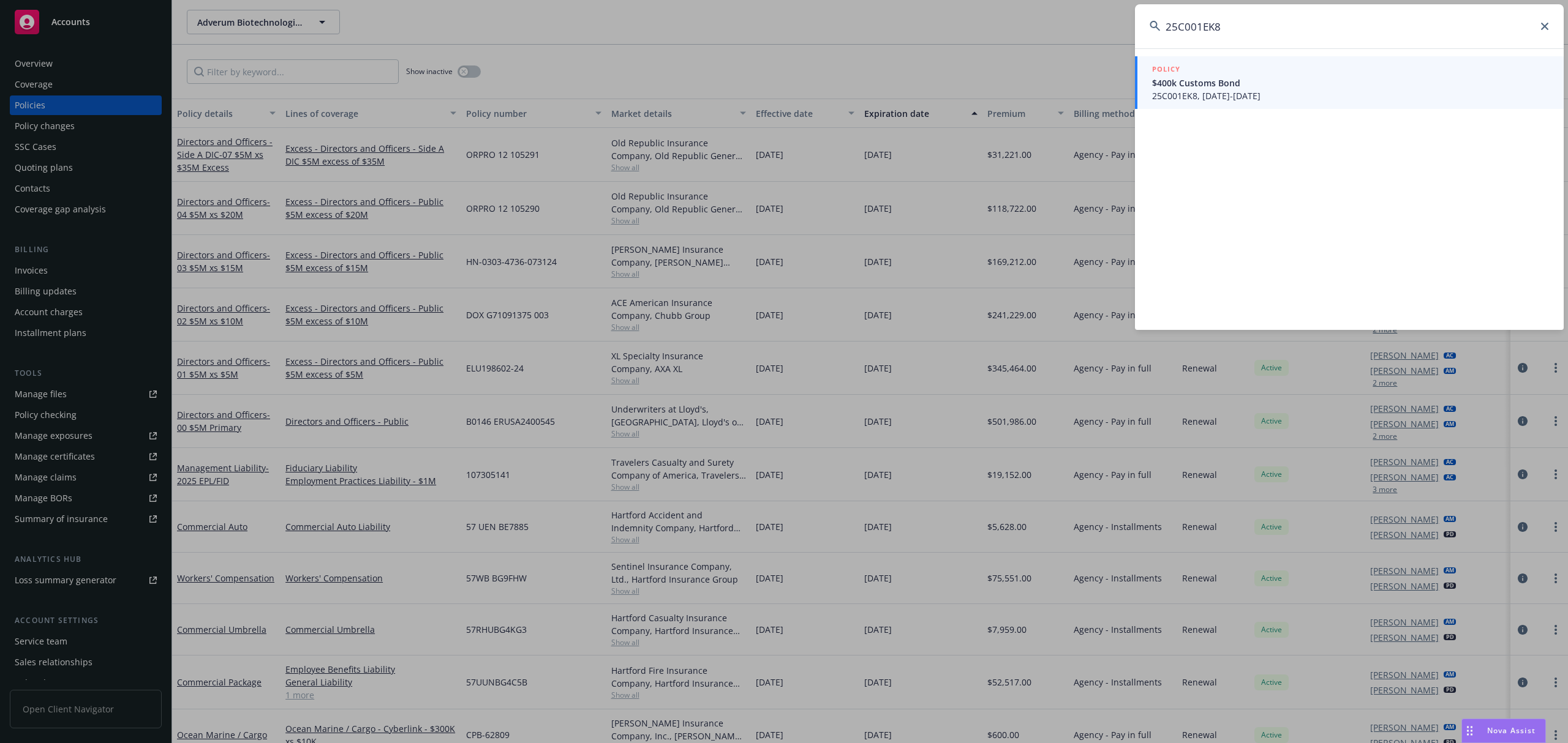
click at [1257, 106] on link "POLICY $400k Customs Bond 25C001EK8, [DATE]-[DATE]" at bounding box center [1349, 82] width 429 height 53
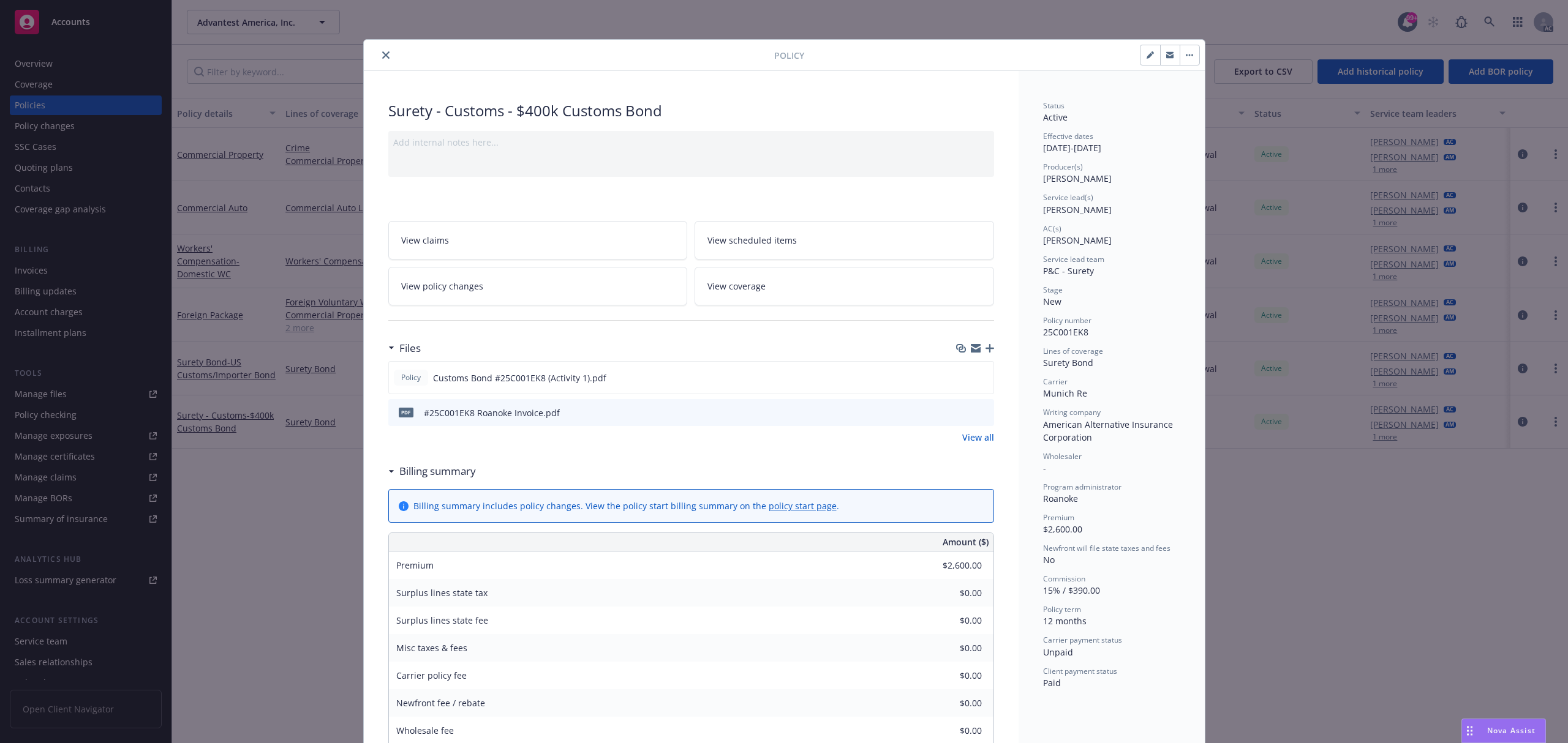
click at [977, 415] on icon "preview file" at bounding box center [982, 412] width 11 height 8
click at [383, 54] on button "close" at bounding box center [386, 54] width 14 height 14
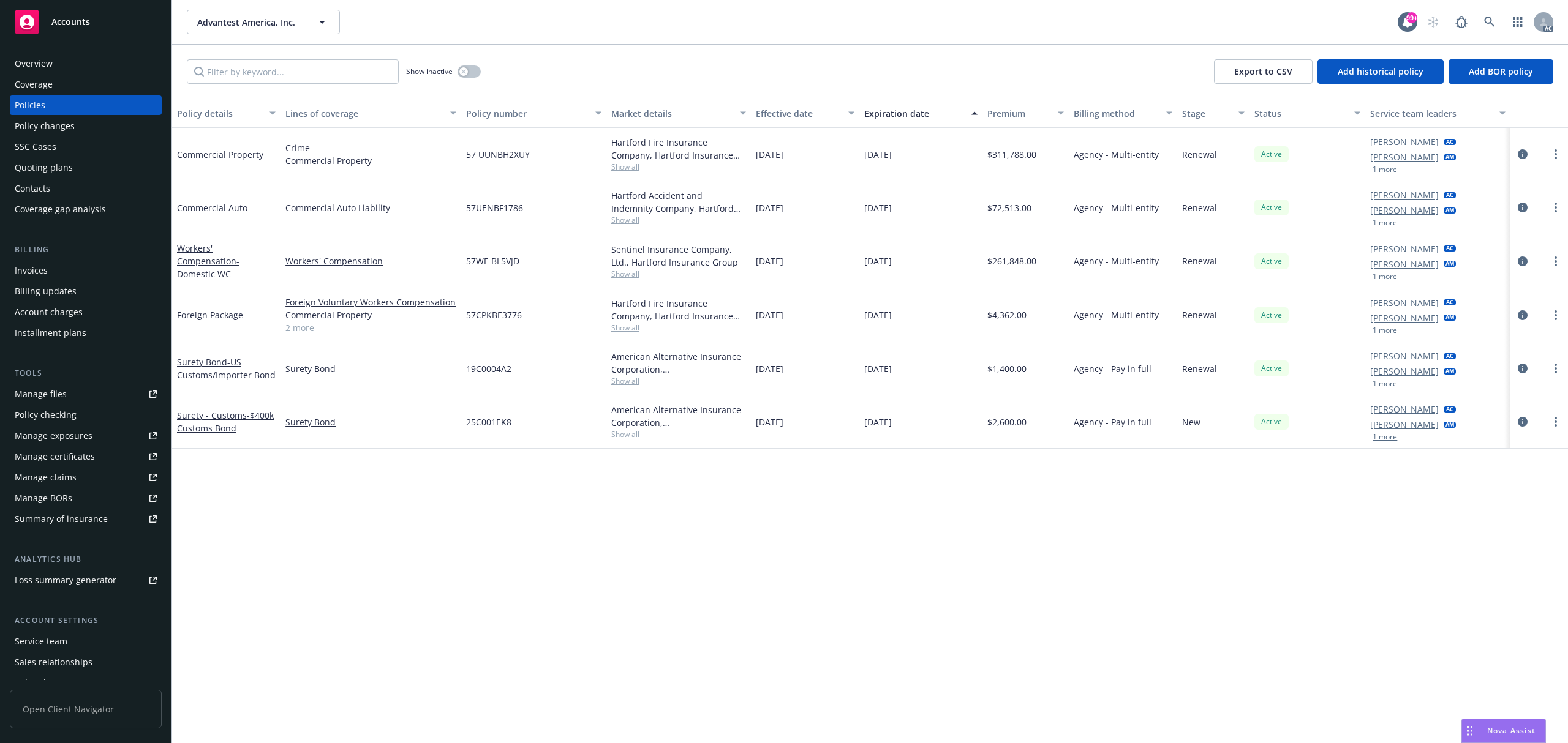
click at [1475, 25] on div "AC" at bounding box center [1487, 22] width 133 height 25
click at [1488, 25] on icon at bounding box center [1489, 21] width 11 height 11
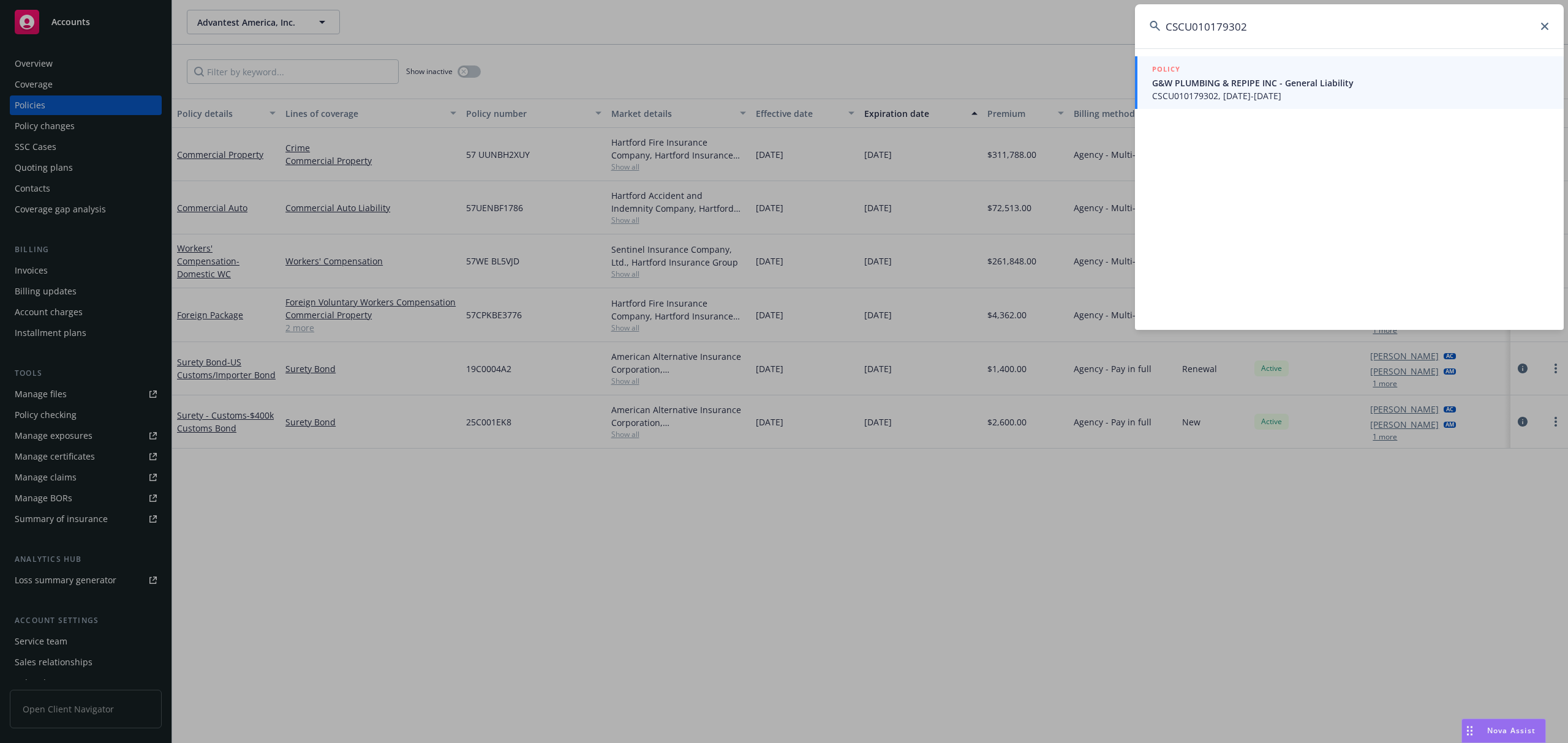
type input "CSCU010179302"
click at [1280, 87] on span "G&W PLUMBING & REPIPE INC - General Liability" at bounding box center [1350, 82] width 397 height 13
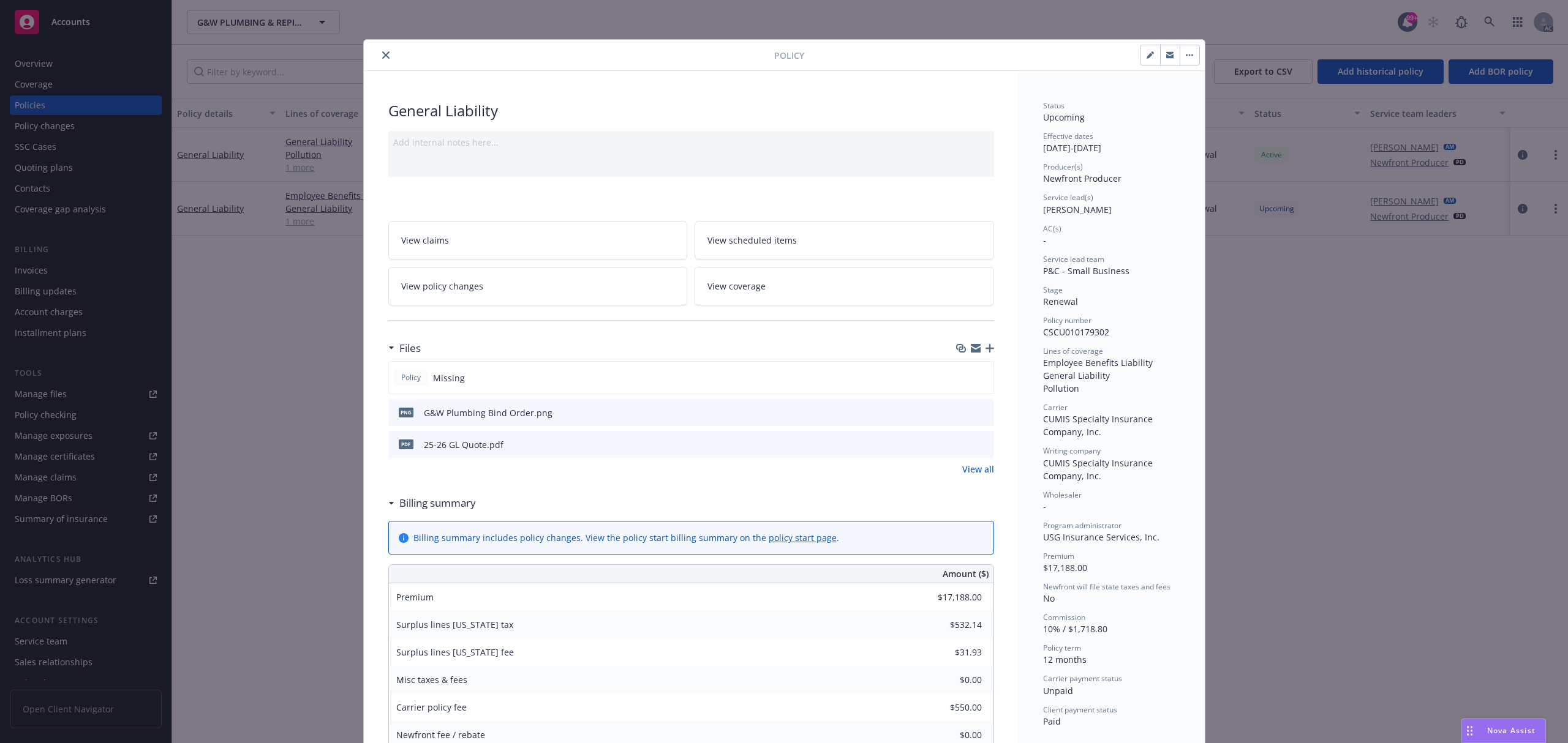
click at [980, 413] on icon "preview file" at bounding box center [982, 412] width 11 height 8
